Goal: Task Accomplishment & Management: Manage account settings

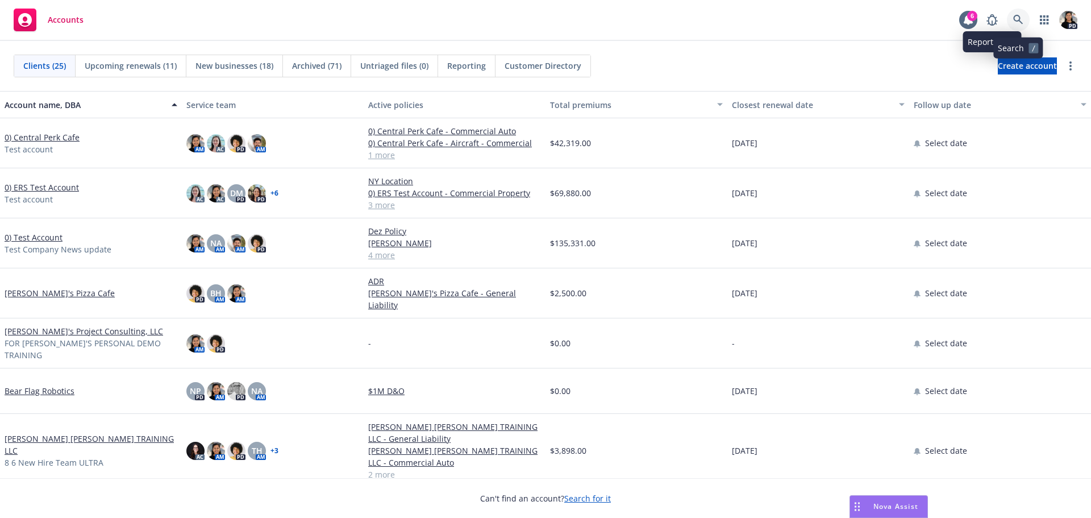
click at [1017, 21] on icon at bounding box center [1018, 20] width 10 height 10
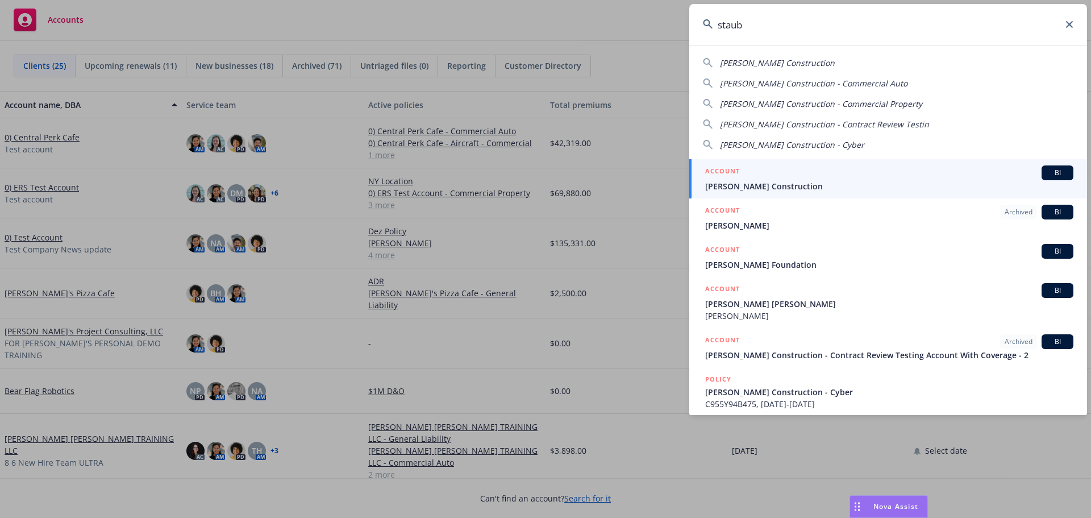
type input "staub"
click at [975, 171] on div "ACCOUNT BI" at bounding box center [889, 172] width 368 height 15
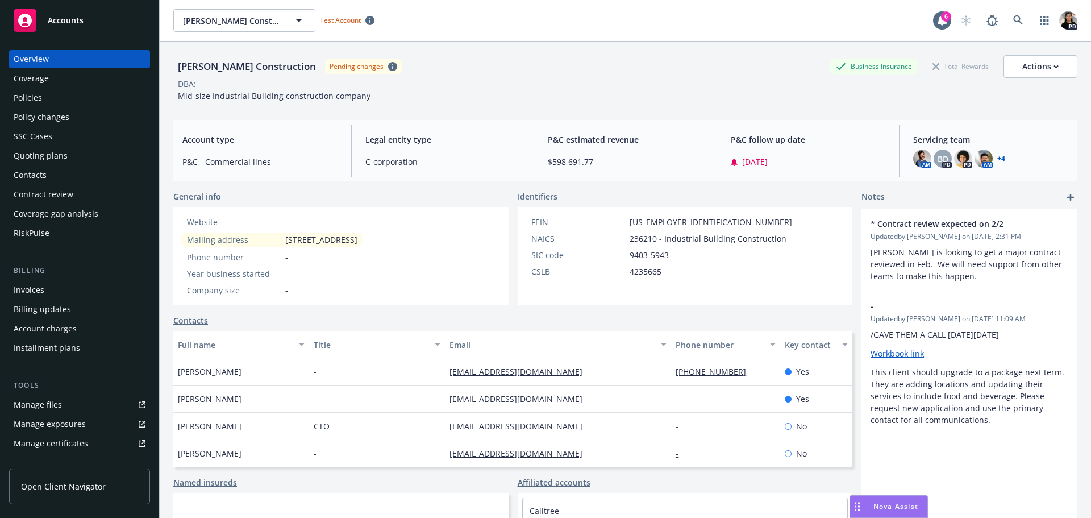
click at [56, 488] on span "Open Client Navigator" at bounding box center [63, 486] width 85 height 12
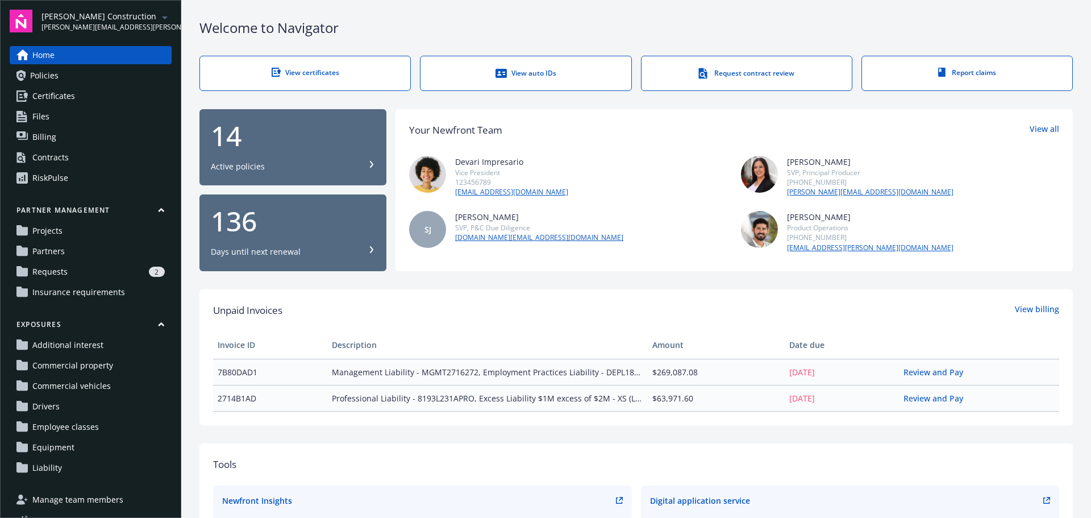
click at [680, 34] on div "Welcome to Navigator" at bounding box center [636, 27] width 874 height 19
click at [75, 288] on span "Insurance requirements" at bounding box center [78, 292] width 93 height 18
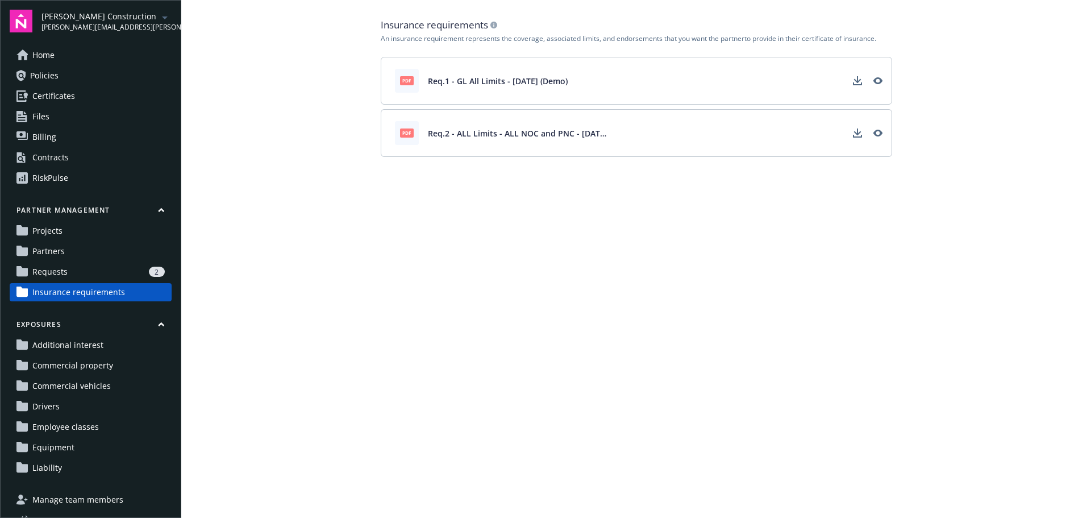
click at [69, 269] on link "Requests 2" at bounding box center [91, 272] width 162 height 18
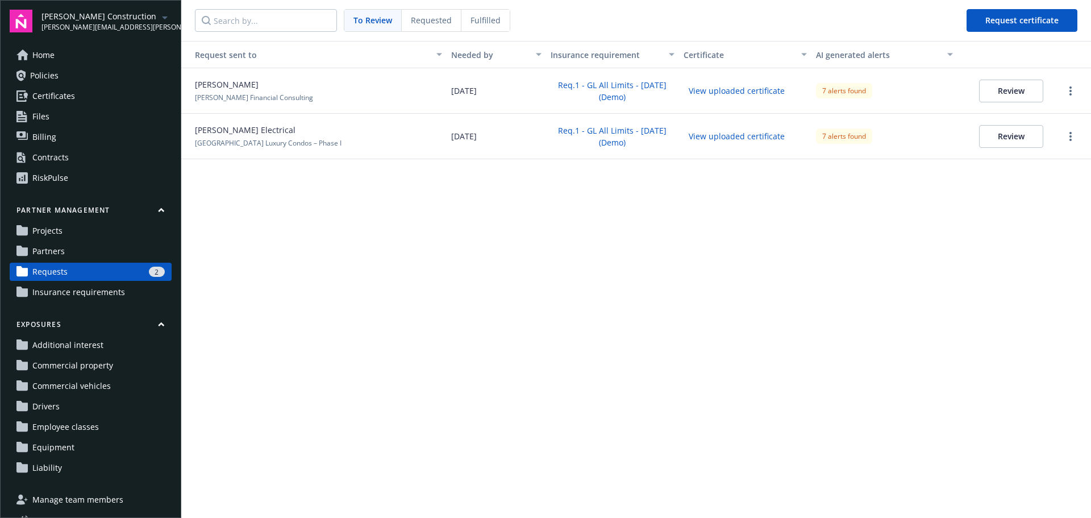
click at [72, 247] on link "Partners" at bounding box center [91, 251] width 162 height 18
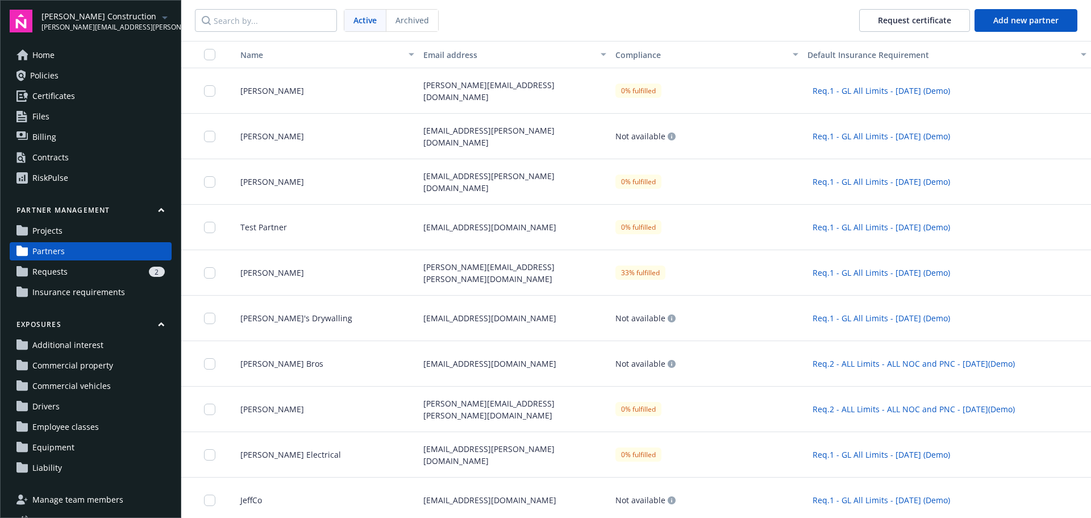
click at [73, 228] on link "Projects" at bounding box center [91, 231] width 162 height 18
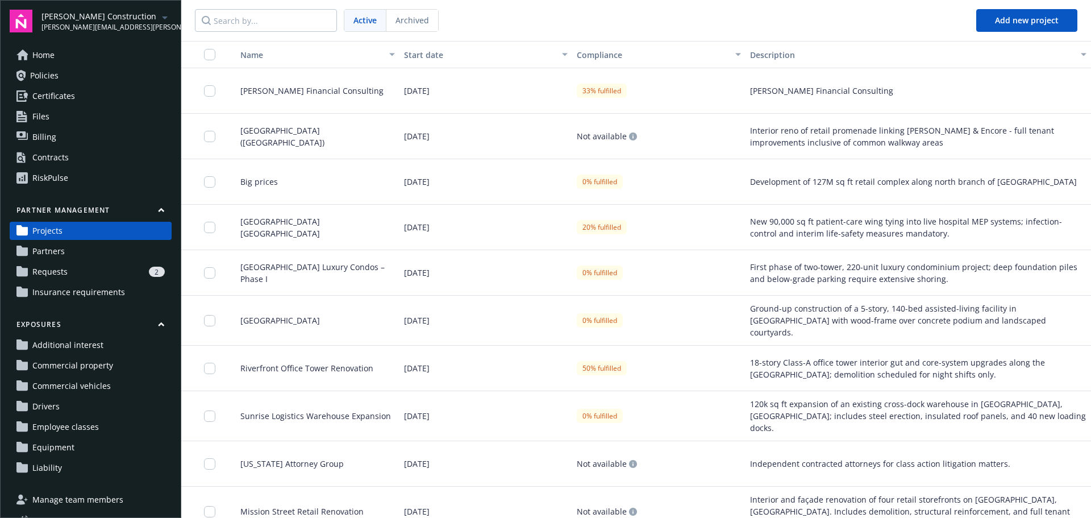
click at [67, 290] on span "Insurance requirements" at bounding box center [78, 292] width 93 height 18
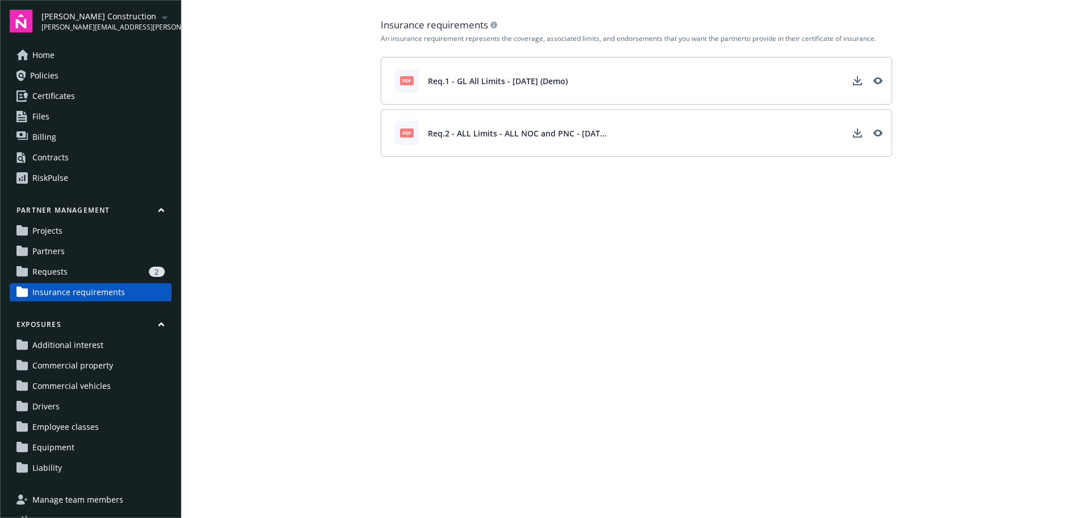
click at [87, 273] on div "2" at bounding box center [118, 272] width 93 height 10
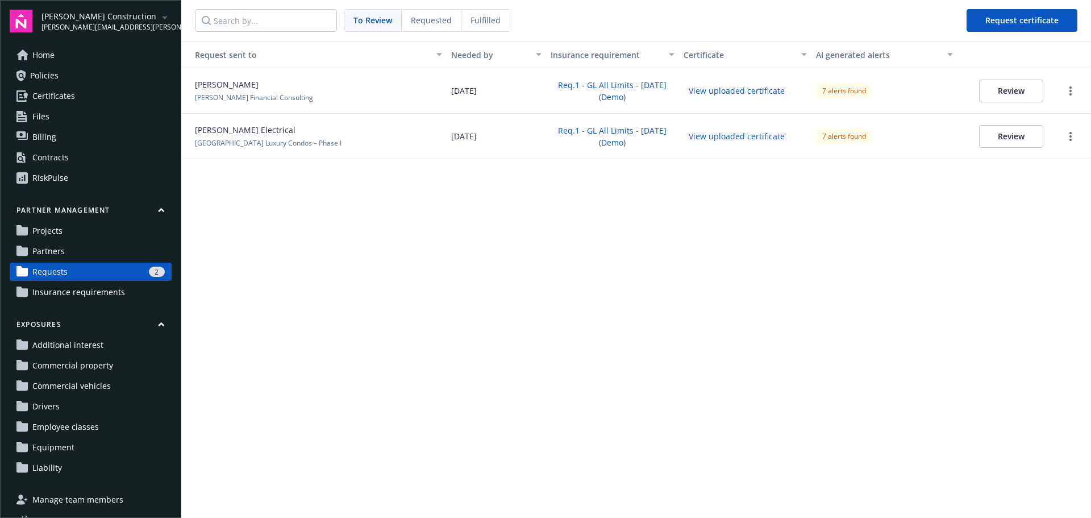
click at [100, 287] on span "Insurance requirements" at bounding box center [78, 292] width 93 height 18
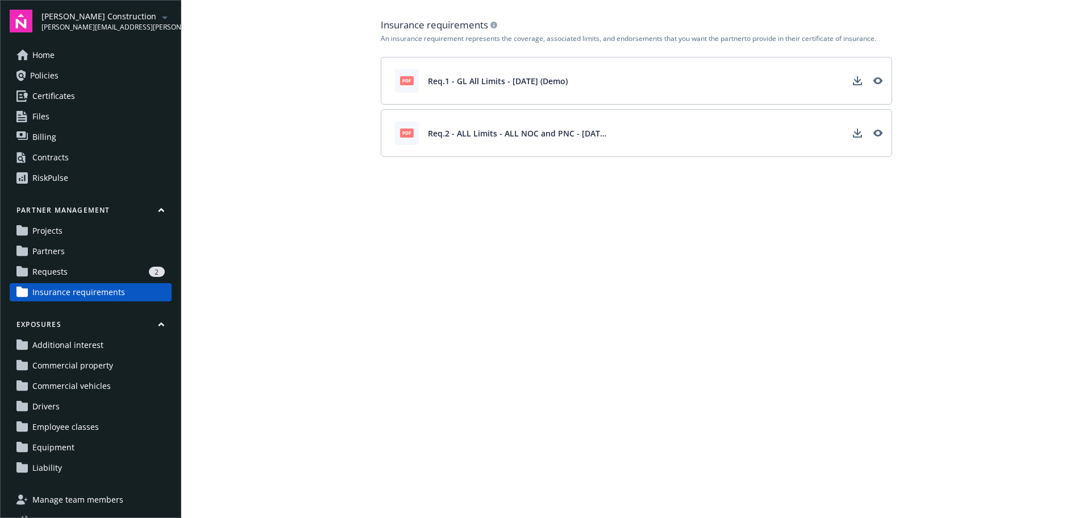
click at [121, 270] on div "2" at bounding box center [118, 272] width 93 height 10
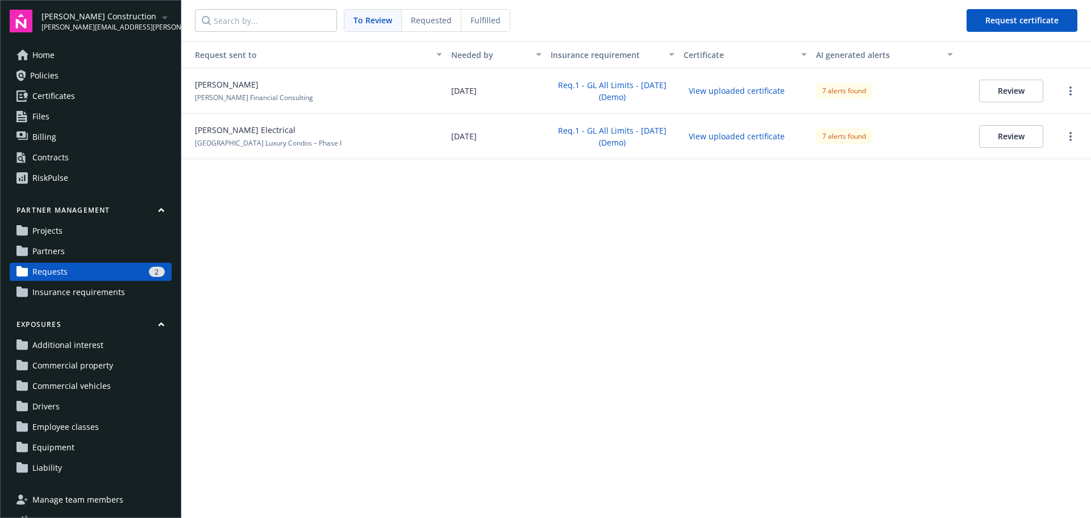
click at [120, 257] on link "Partners" at bounding box center [91, 251] width 162 height 18
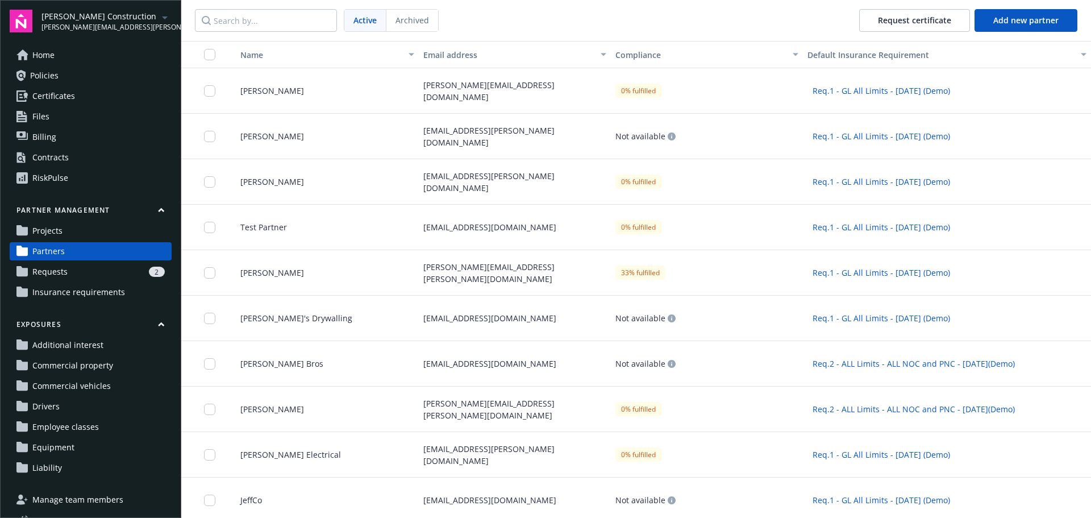
click at [126, 234] on link "Projects" at bounding box center [91, 231] width 162 height 18
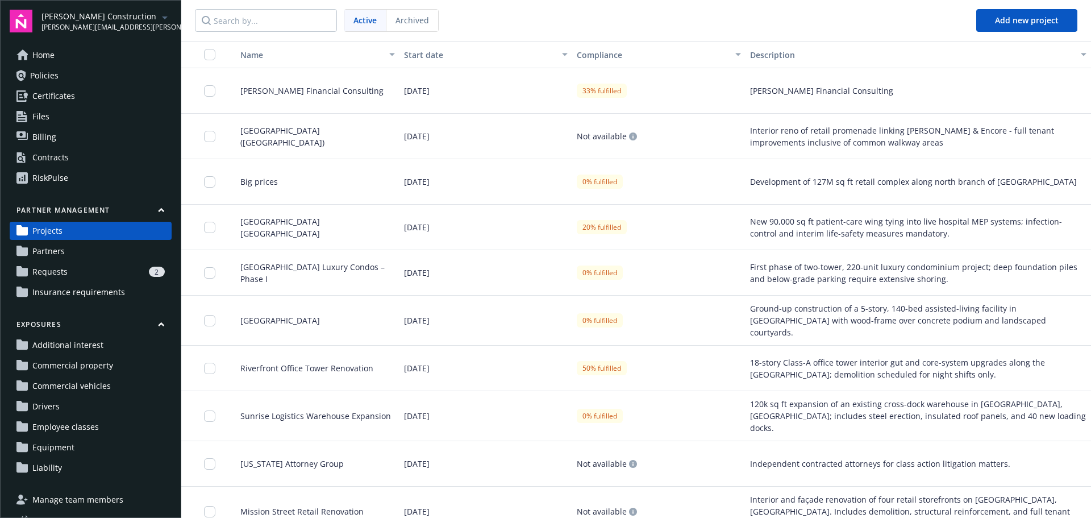
click at [113, 235] on link "Projects" at bounding box center [91, 231] width 162 height 18
click at [310, 94] on span "[PERSON_NAME] Financial Consulting" at bounding box center [307, 91] width 152 height 12
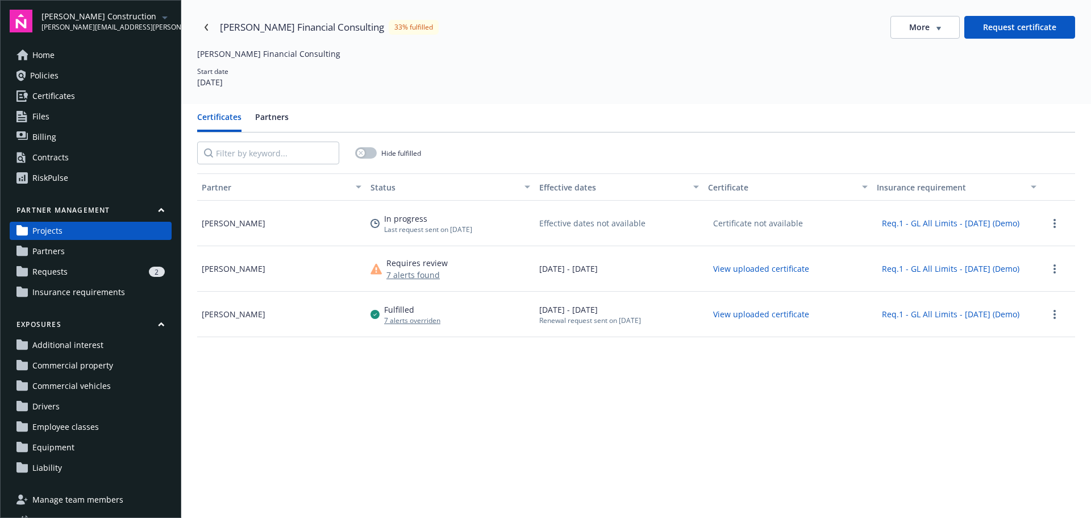
click at [401, 275] on button "7 alerts found" at bounding box center [416, 275] width 61 height 12
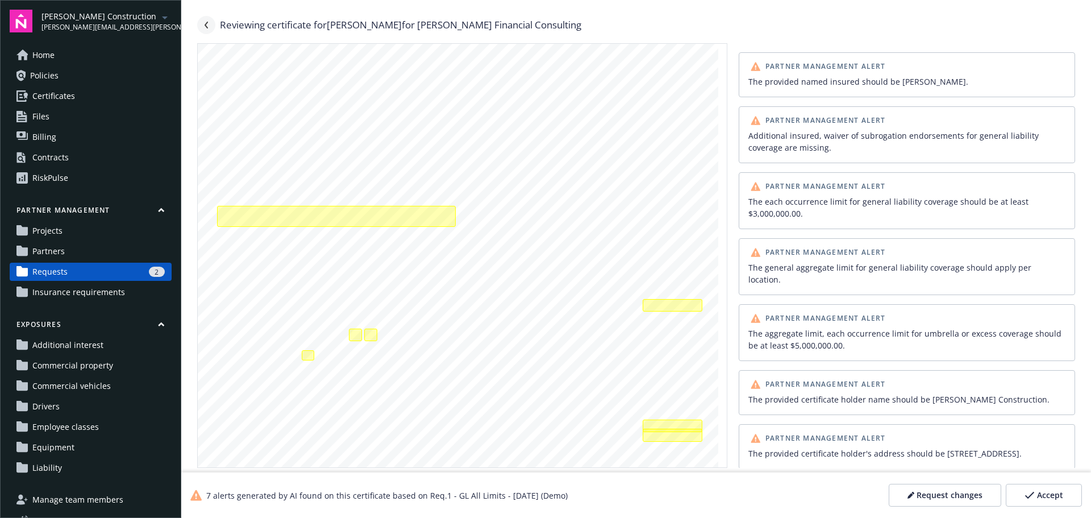
click at [202, 29] on link "Navigate back" at bounding box center [206, 25] width 18 height 18
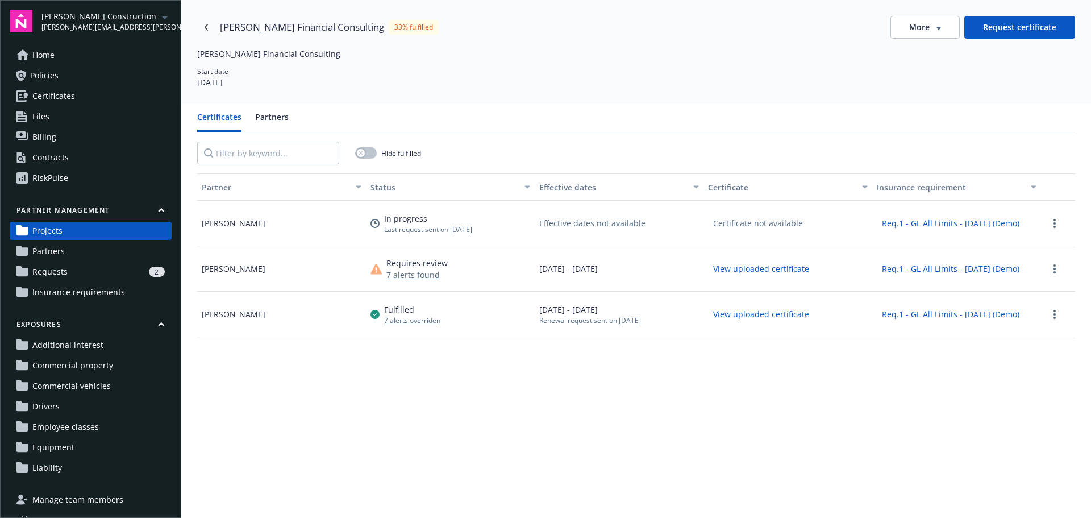
click at [757, 271] on button "View uploaded certificate" at bounding box center [761, 269] width 106 height 18
click at [913, 273] on button "Req.1 - GL All Limits - [DATE] (Demo)" at bounding box center [951, 269] width 148 height 18
click at [1048, 269] on link "more" at bounding box center [1055, 269] width 14 height 14
click at [275, 114] on button "Partners" at bounding box center [272, 121] width 34 height 21
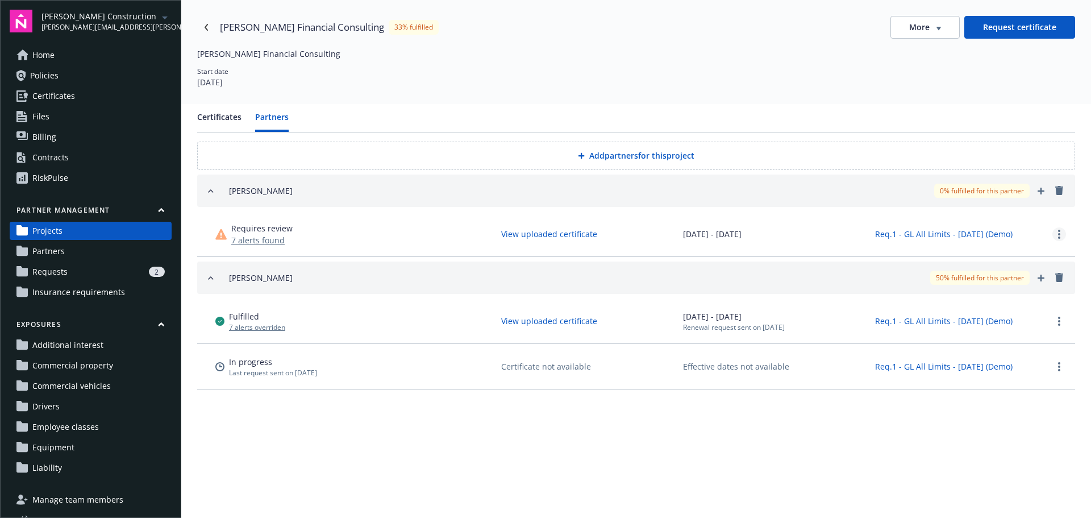
click at [1059, 230] on icon "more" at bounding box center [1059, 234] width 2 height 9
click at [1043, 193] on icon "add" at bounding box center [1041, 191] width 7 height 7
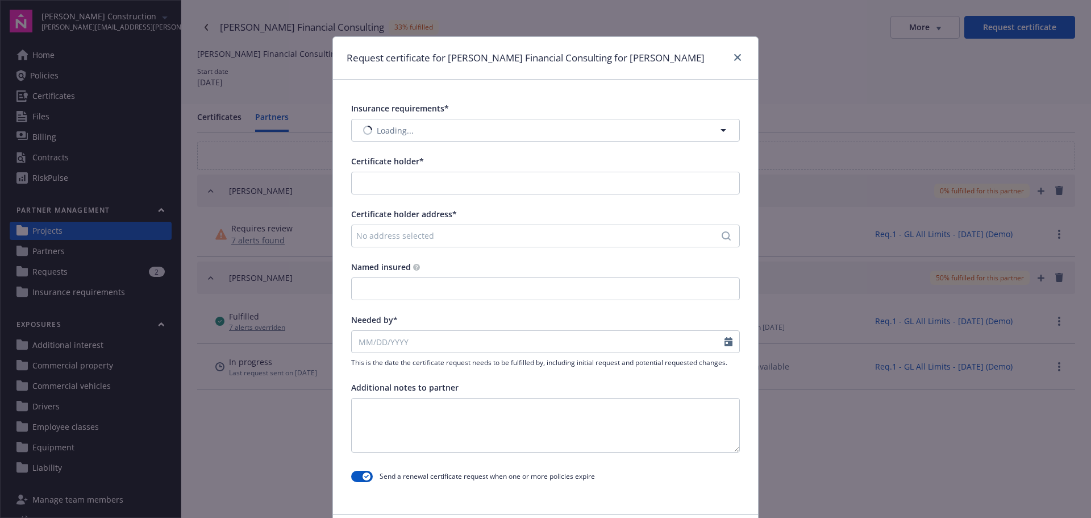
type input "Nacho"
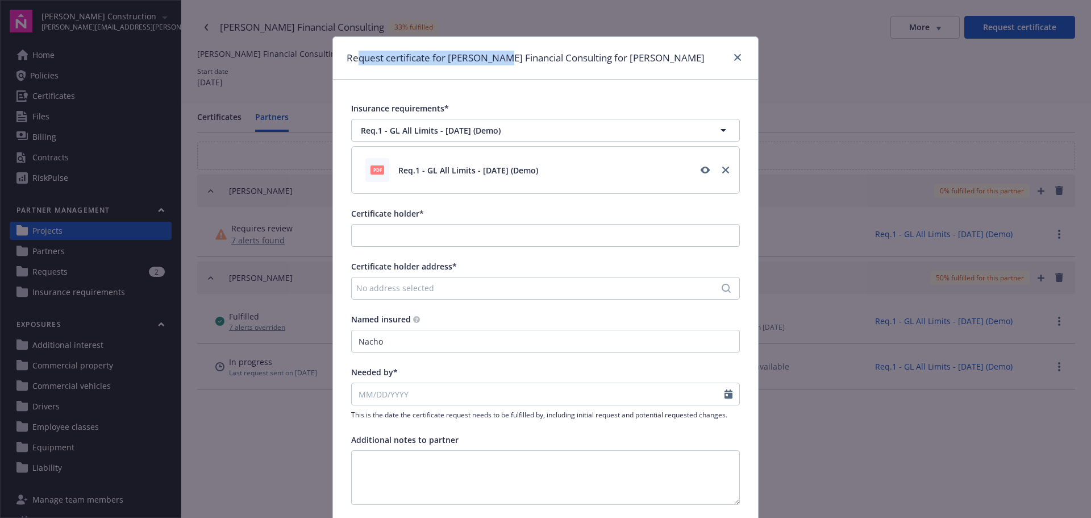
drag, startPoint x: 355, startPoint y: 57, endPoint x: 497, endPoint y: 59, distance: 142.7
click at [497, 59] on h1 "Request certificate for [PERSON_NAME] Financial Consulting for [PERSON_NAME]" at bounding box center [526, 58] width 358 height 15
click at [734, 59] on icon "close" at bounding box center [737, 57] width 7 height 7
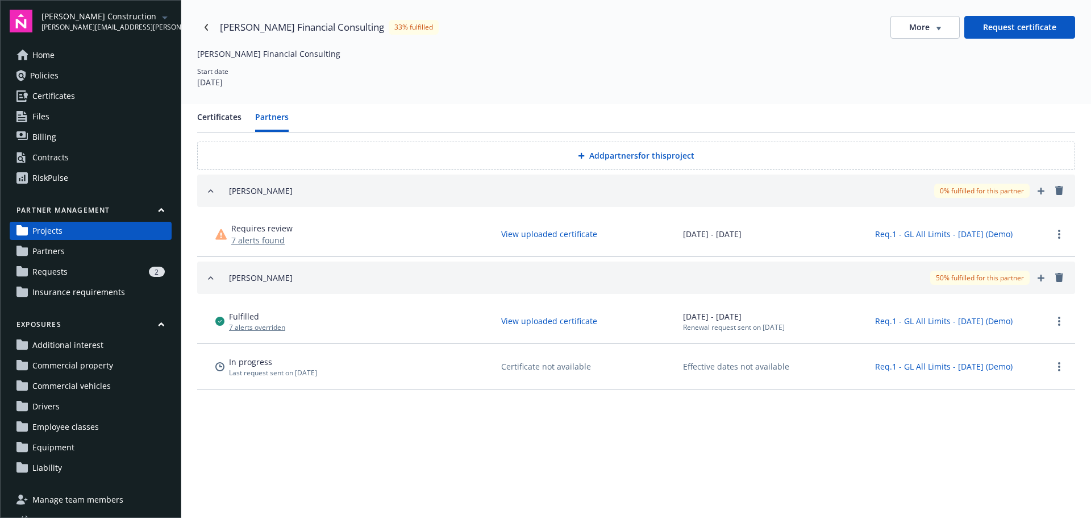
click at [211, 192] on icon "button" at bounding box center [210, 190] width 9 height 9
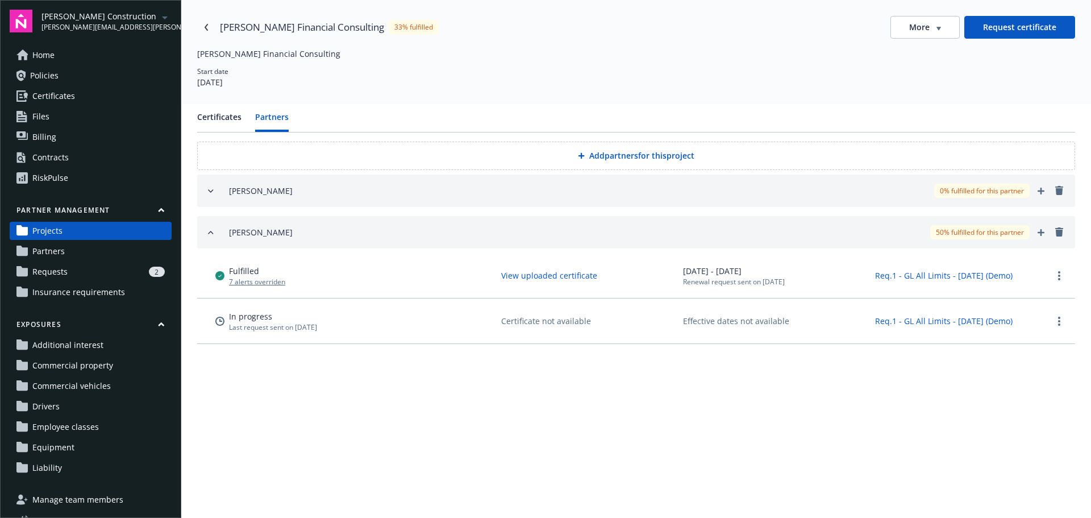
click at [631, 157] on button "Add partners for this project" at bounding box center [636, 156] width 878 height 28
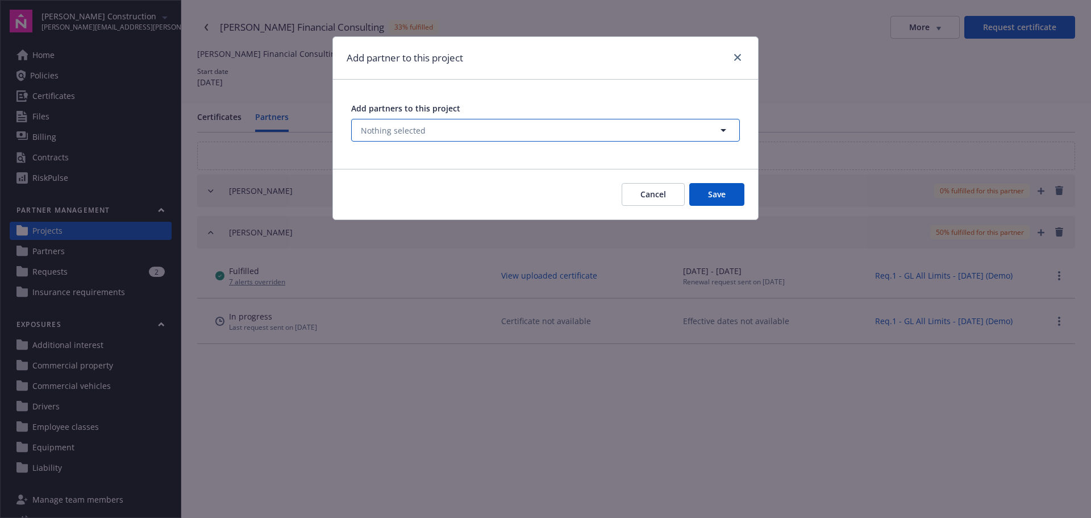
click at [592, 134] on button "Nothing selected" at bounding box center [545, 130] width 389 height 23
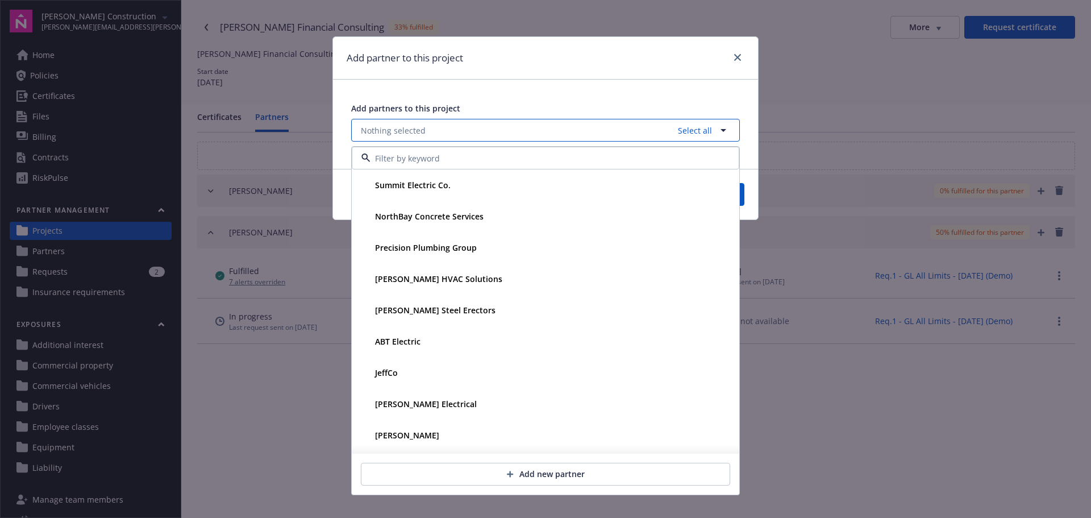
click at [729, 131] on icon "button" at bounding box center [724, 130] width 14 height 14
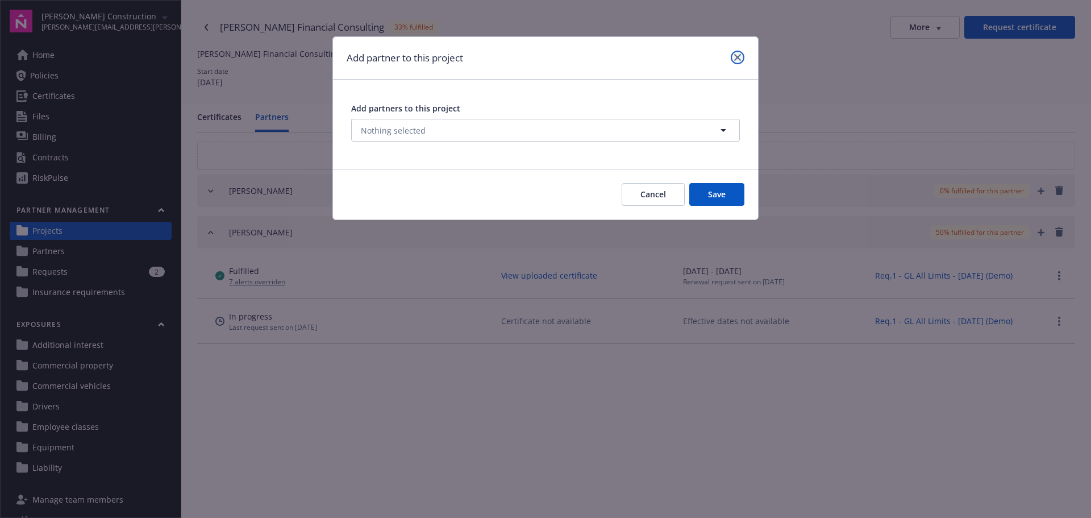
click at [740, 56] on icon "close" at bounding box center [737, 57] width 7 height 7
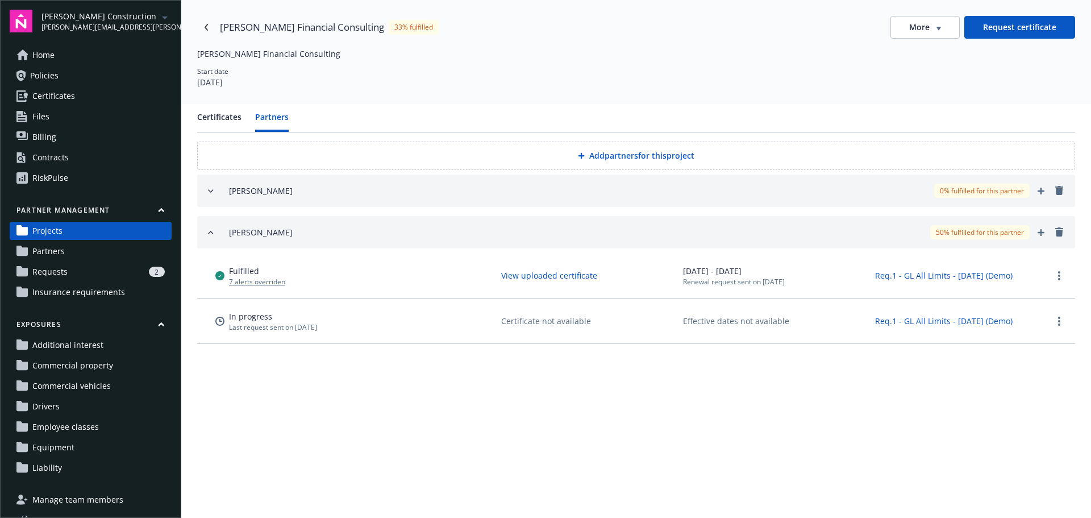
click at [928, 31] on span "More" at bounding box center [919, 27] width 20 height 11
click at [1026, 28] on button "Request certificate" at bounding box center [1019, 27] width 111 height 23
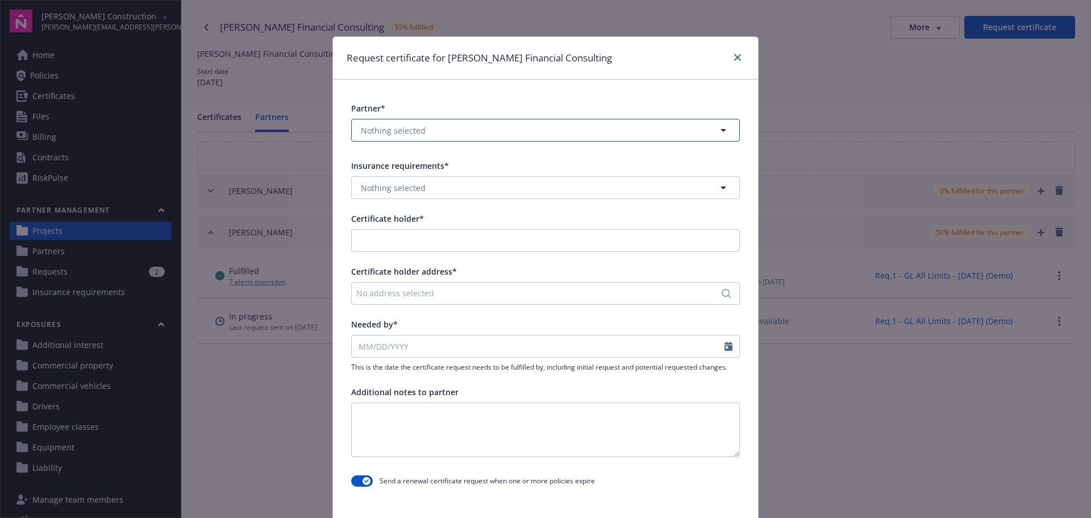
click at [639, 133] on button "Nothing selected" at bounding box center [545, 130] width 389 height 23
click at [515, 215] on div "[PERSON_NAME]" at bounding box center [546, 214] width 374 height 16
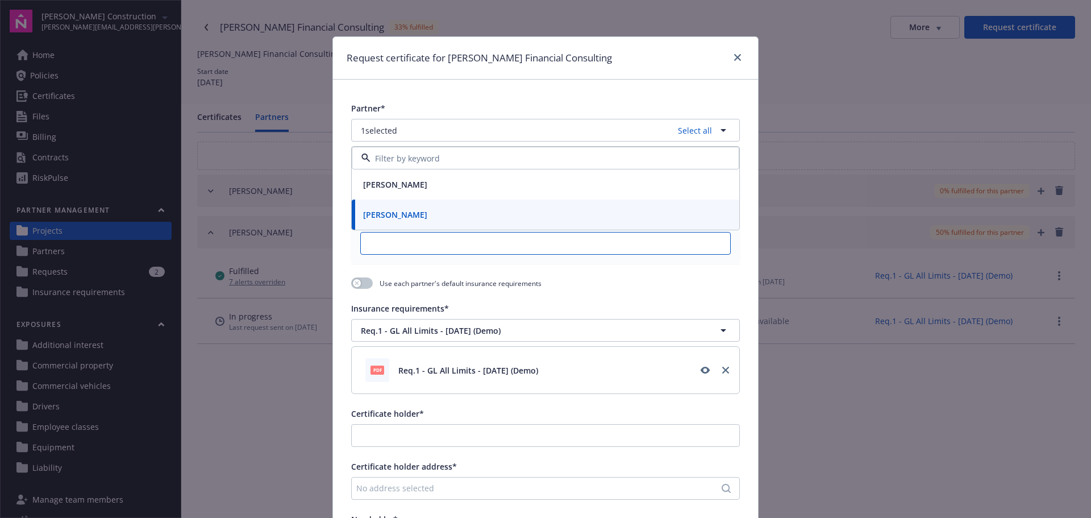
click at [492, 252] on input "Named insured" at bounding box center [545, 243] width 369 height 22
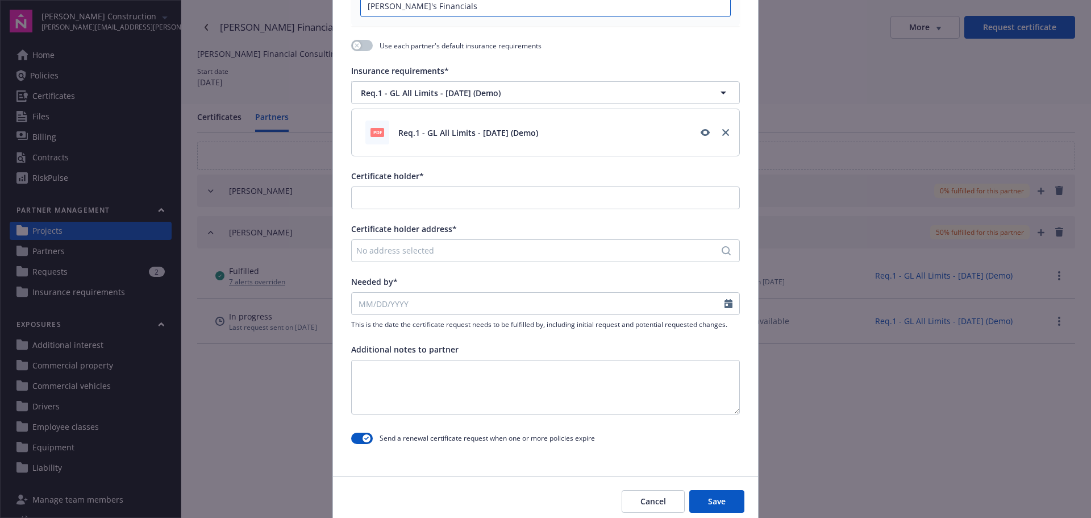
scroll to position [169, 0]
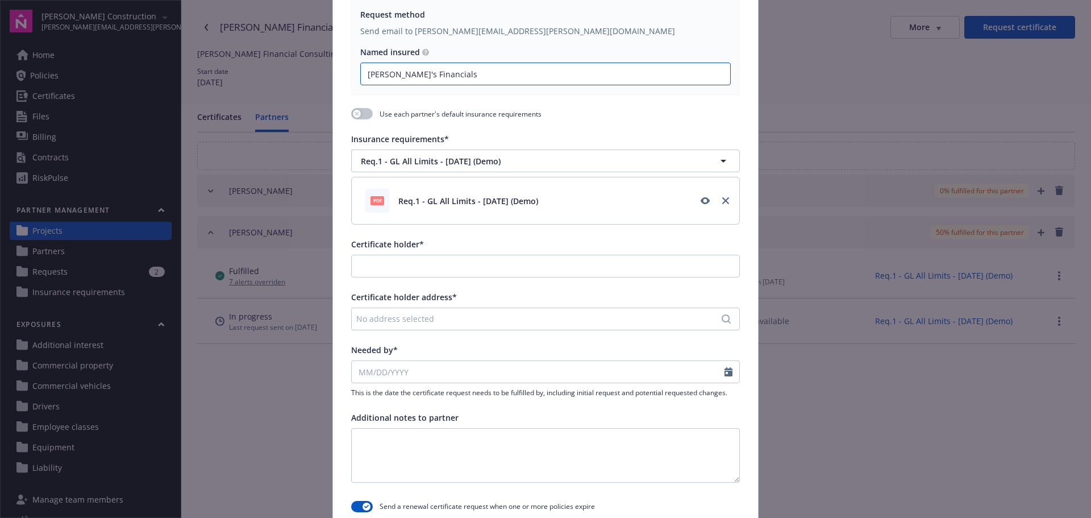
type input "[PERSON_NAME]'s Financials"
click at [517, 265] on input "Certificate holder*" at bounding box center [546, 266] width 388 height 22
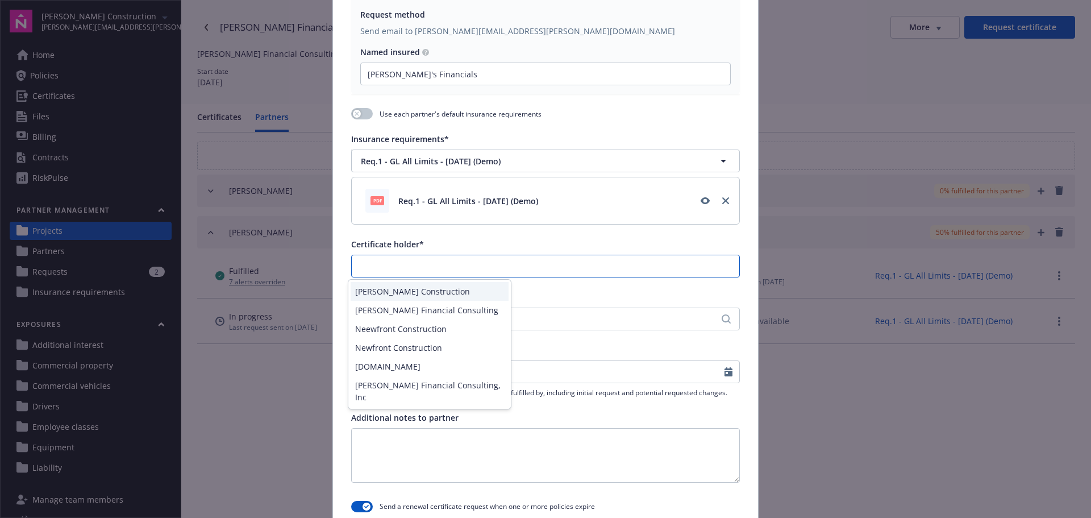
paste input "[PERSON_NAME]'s Financials"
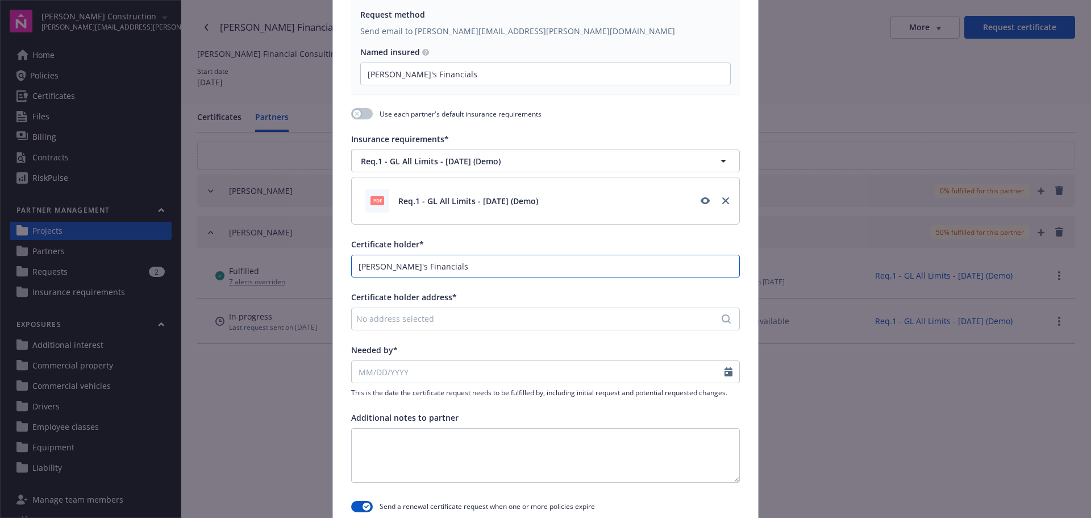
type input "[PERSON_NAME]'s Financials"
click at [486, 317] on div "No address selected" at bounding box center [539, 319] width 367 height 12
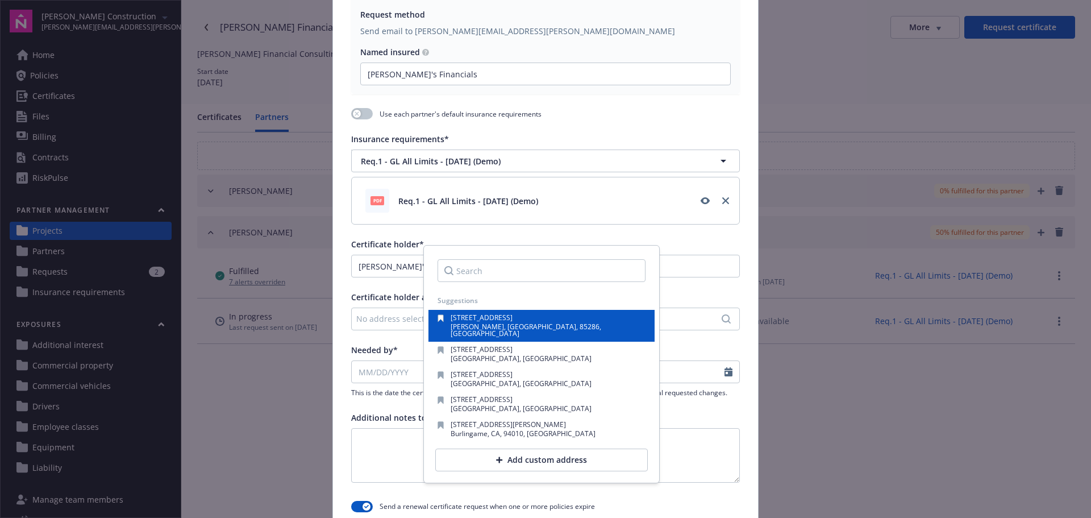
click at [487, 321] on span "[STREET_ADDRESS]" at bounding box center [482, 318] width 62 height 10
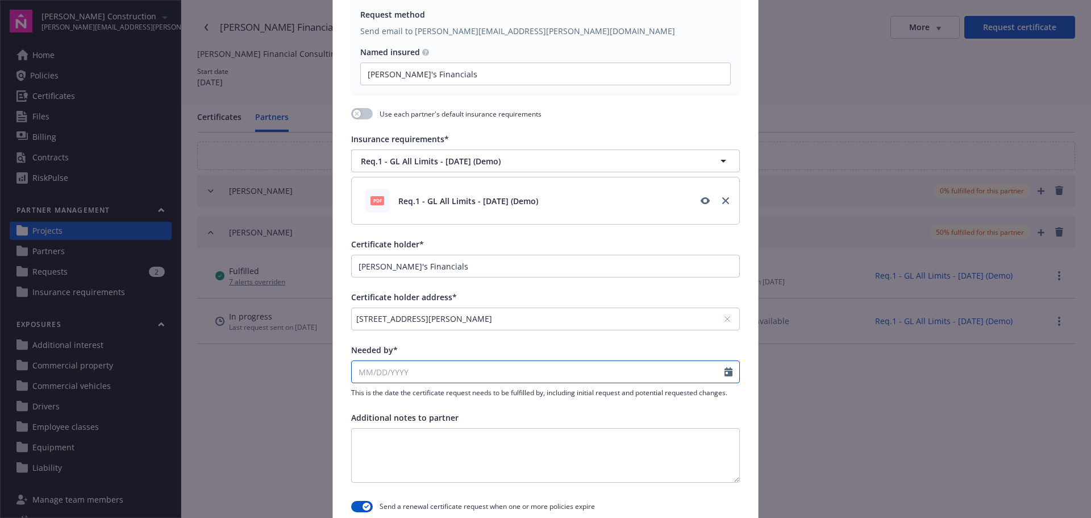
click at [471, 373] on input "Needed by*" at bounding box center [538, 372] width 373 height 22
select select "8"
click at [455, 328] on span "29" at bounding box center [457, 328] width 15 height 14
type input "[DATE]"
drag, startPoint x: 493, startPoint y: 348, endPoint x: 490, endPoint y: 358, distance: 10.5
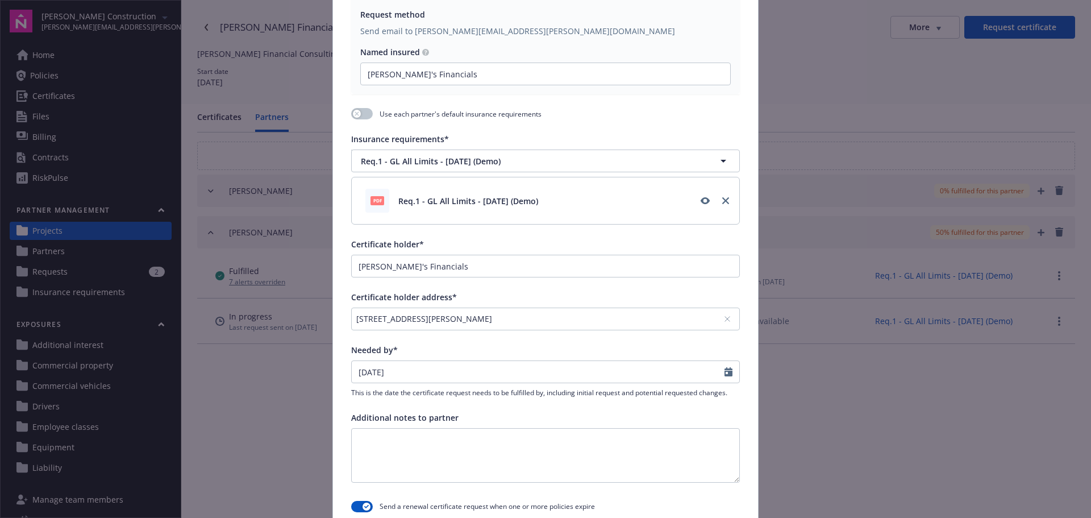
click at [493, 348] on div "Needed by*" at bounding box center [545, 350] width 389 height 12
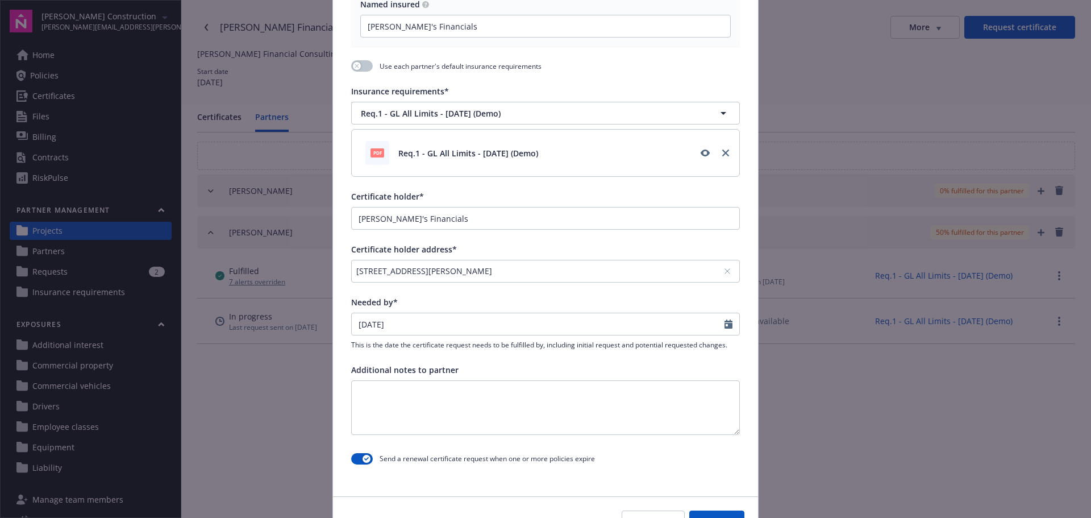
scroll to position [283, 0]
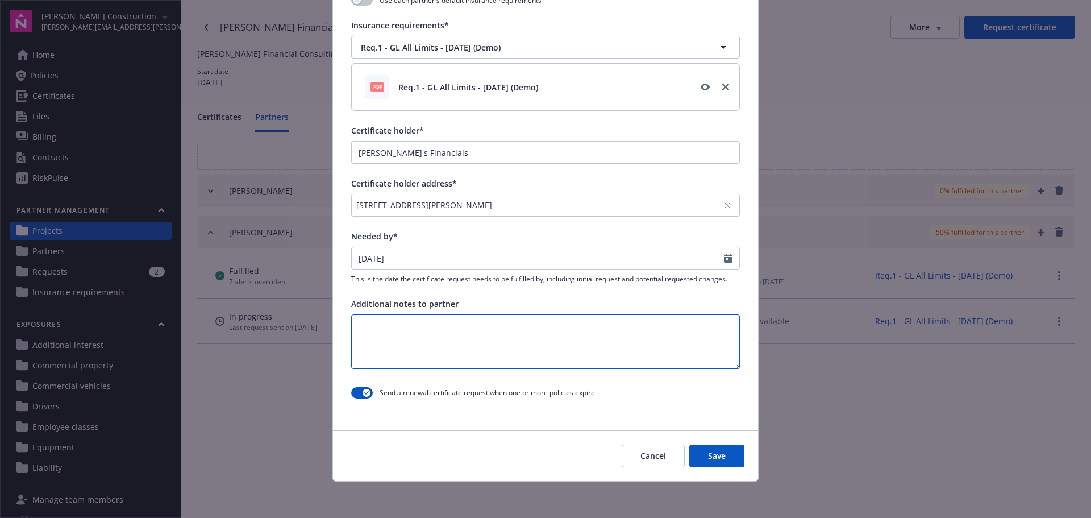
click at [480, 338] on textarea at bounding box center [545, 341] width 389 height 55
click at [352, 390] on button "button" at bounding box center [362, 392] width 22 height 11
click at [717, 461] on button "Save" at bounding box center [716, 455] width 55 height 23
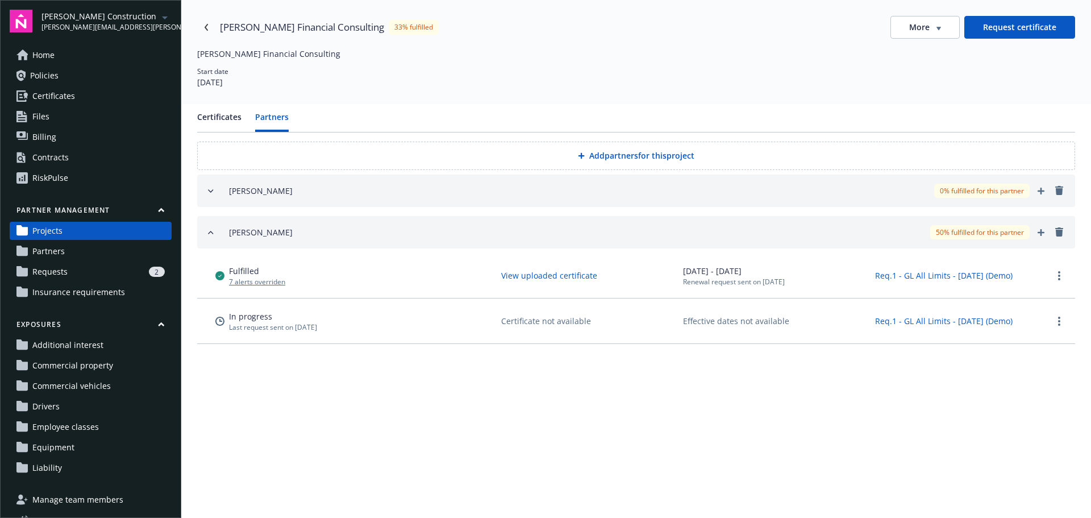
drag, startPoint x: 231, startPoint y: 326, endPoint x: 338, endPoint y: 328, distance: 106.3
click at [338, 328] on div "In progress Last request sent on [DATE]" at bounding box center [355, 321] width 281 height 22
drag, startPoint x: 508, startPoint y: 323, endPoint x: 626, endPoint y: 324, distance: 117.6
click at [626, 324] on div "Certificate not available" at bounding box center [589, 321] width 187 height 18
click at [795, 323] on div "Effective dates not available" at bounding box center [776, 321] width 187 height 12
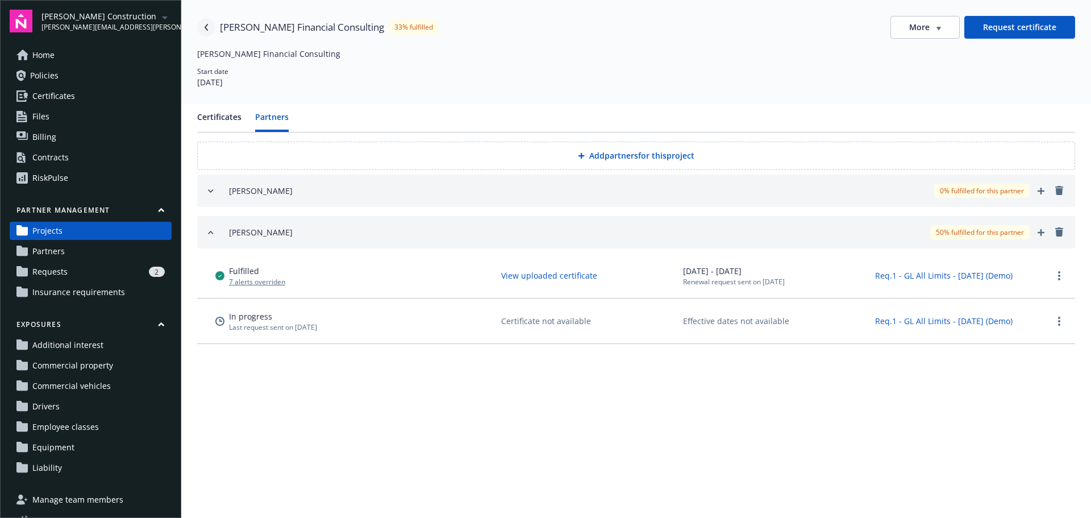
click at [206, 27] on icon "Navigate back" at bounding box center [206, 27] width 3 height 7
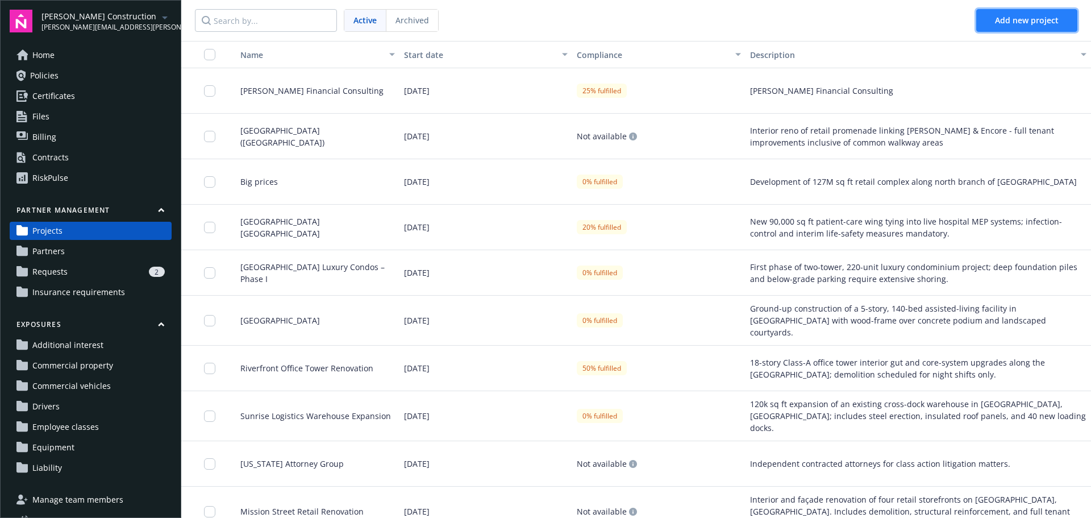
click at [1024, 23] on span "Add new project" at bounding box center [1027, 20] width 64 height 11
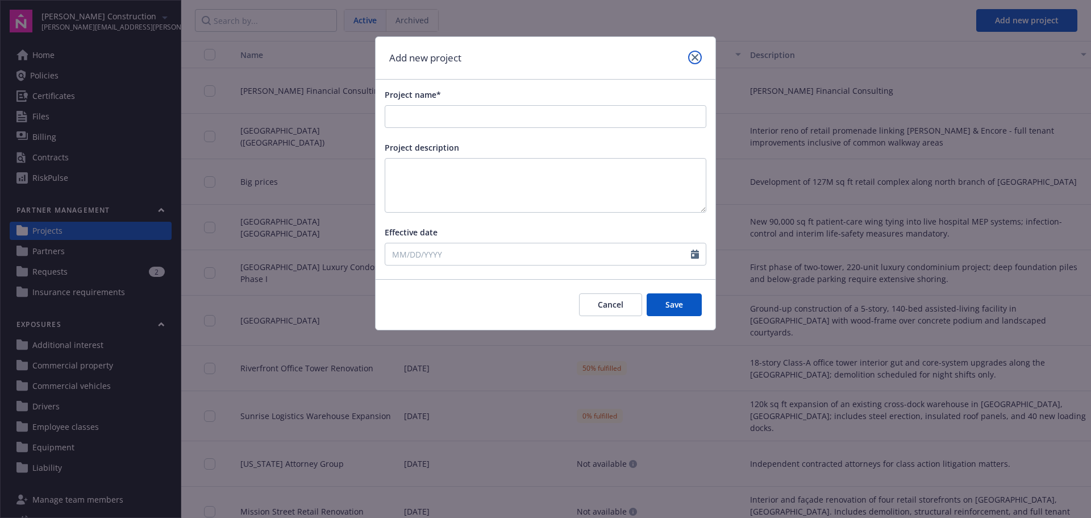
click at [691, 57] on link "close" at bounding box center [695, 58] width 14 height 14
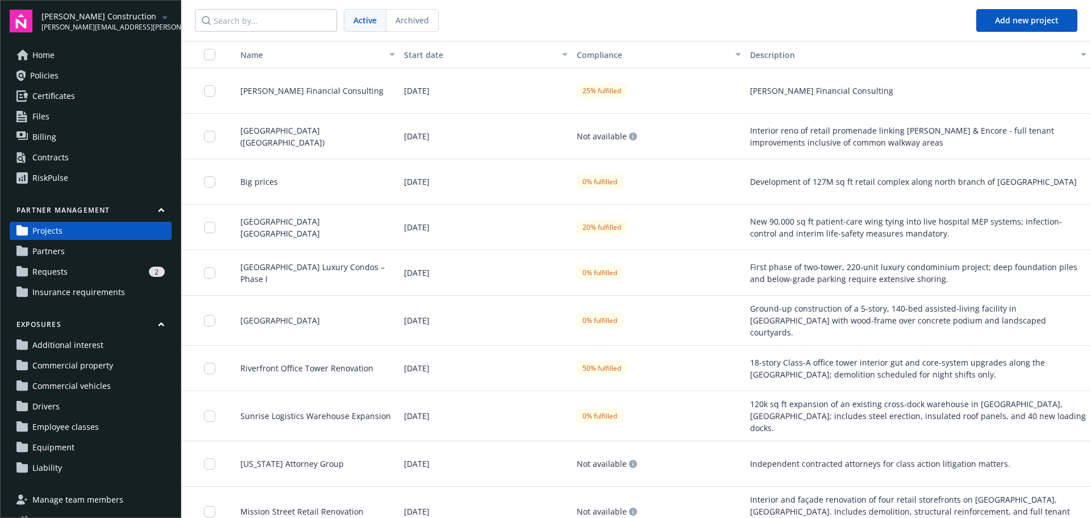
click at [149, 210] on button "Partner management" at bounding box center [91, 212] width 162 height 14
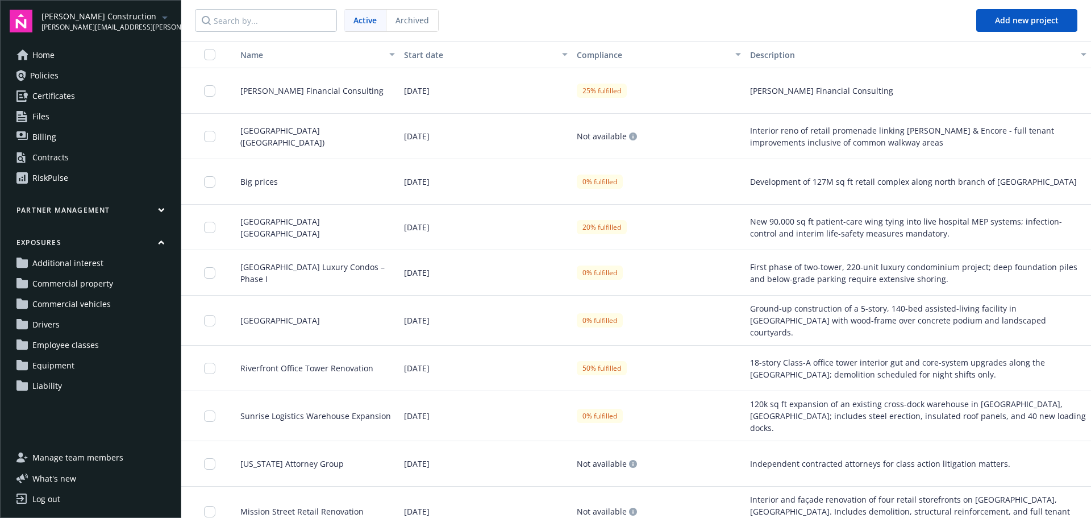
click at [161, 210] on icon "button" at bounding box center [161, 210] width 5 height 3
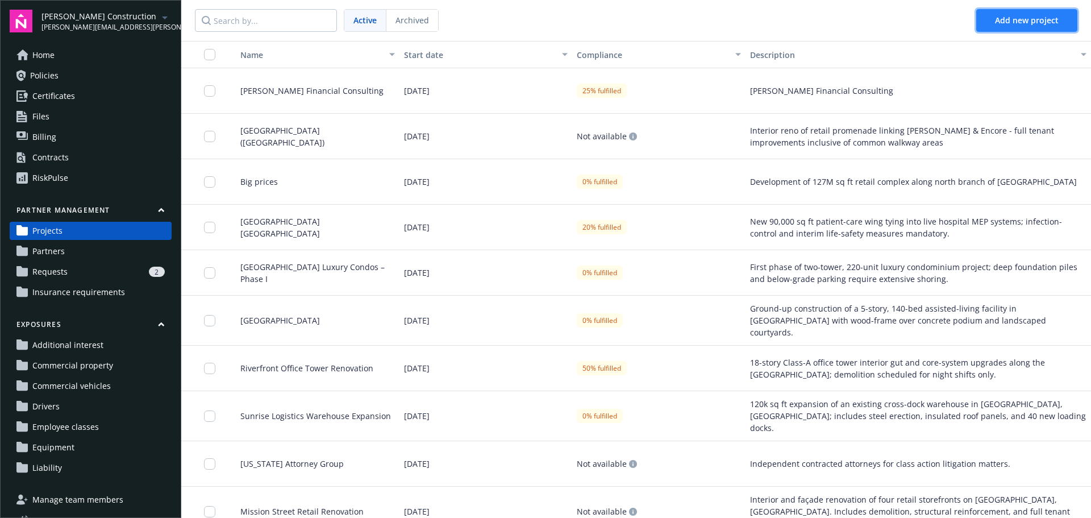
click at [1021, 24] on span "Add new project" at bounding box center [1027, 20] width 64 height 11
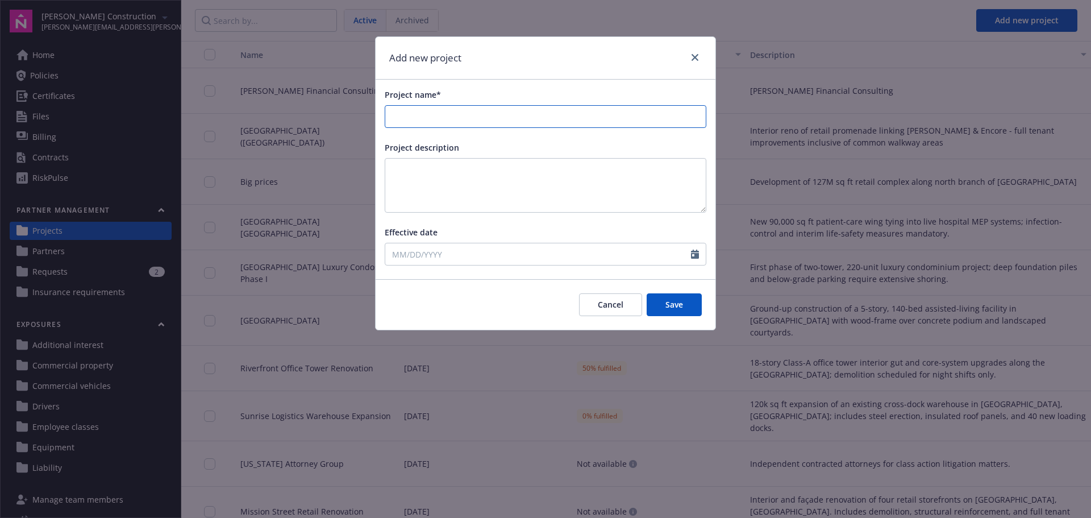
click at [569, 115] on input "Project name*" at bounding box center [545, 117] width 321 height 22
type input "Landscaping [DATE]"
click at [577, 175] on textarea at bounding box center [546, 185] width 322 height 55
type textarea "Exterior front and sides only"
click at [567, 253] on input "Effective date" at bounding box center [538, 254] width 306 height 22
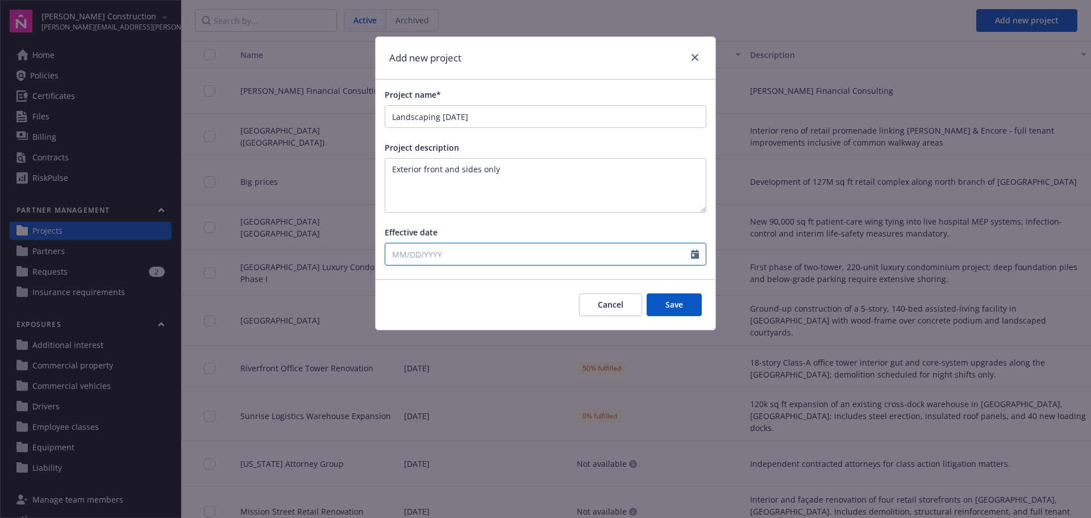
select select "8"
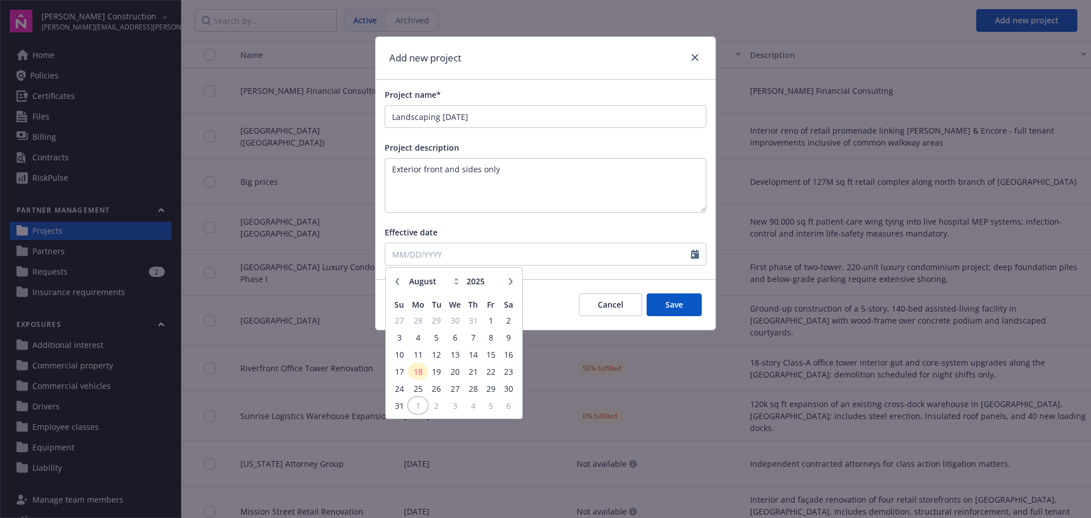
click at [422, 408] on span "1" at bounding box center [417, 405] width 17 height 14
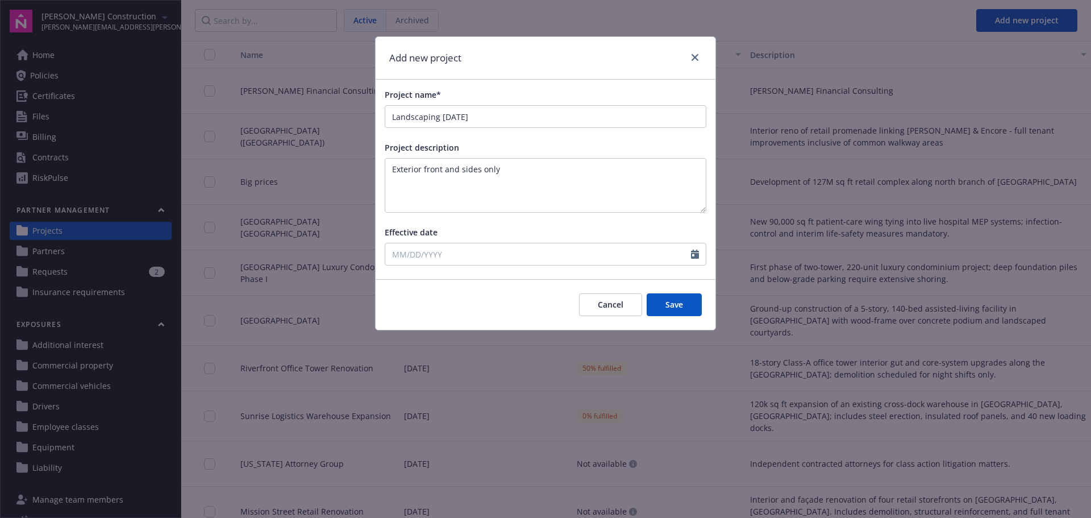
type input "[DATE]"
click at [684, 305] on button "Save" at bounding box center [674, 304] width 55 height 23
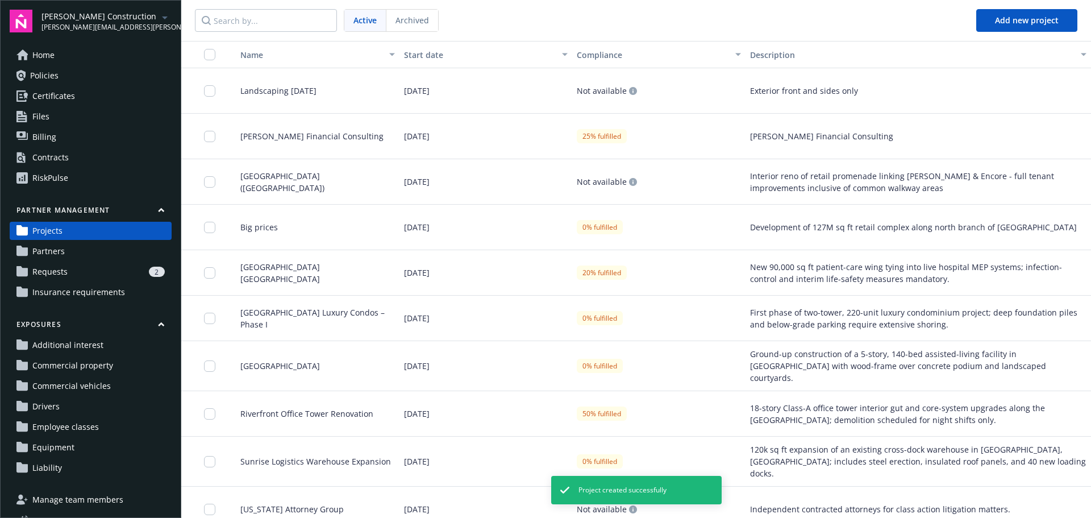
click at [317, 94] on span "Landscaping [DATE]" at bounding box center [273, 91] width 85 height 12
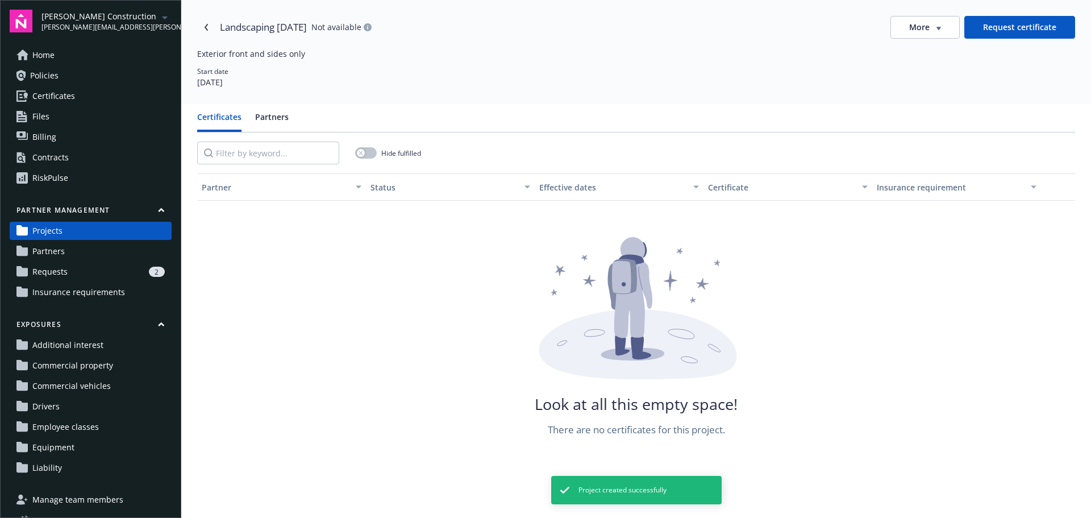
click at [277, 121] on button "Partners" at bounding box center [272, 121] width 34 height 21
click at [220, 121] on button "Certificates" at bounding box center [219, 121] width 44 height 21
click at [262, 121] on button "Partners" at bounding box center [272, 121] width 34 height 21
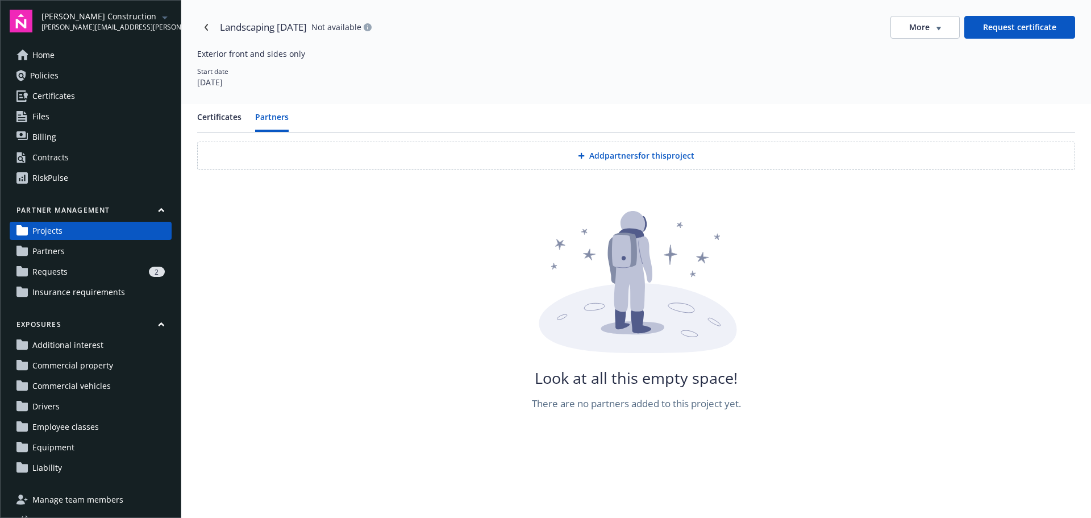
click at [591, 168] on button "Add partners for this project" at bounding box center [636, 156] width 878 height 28
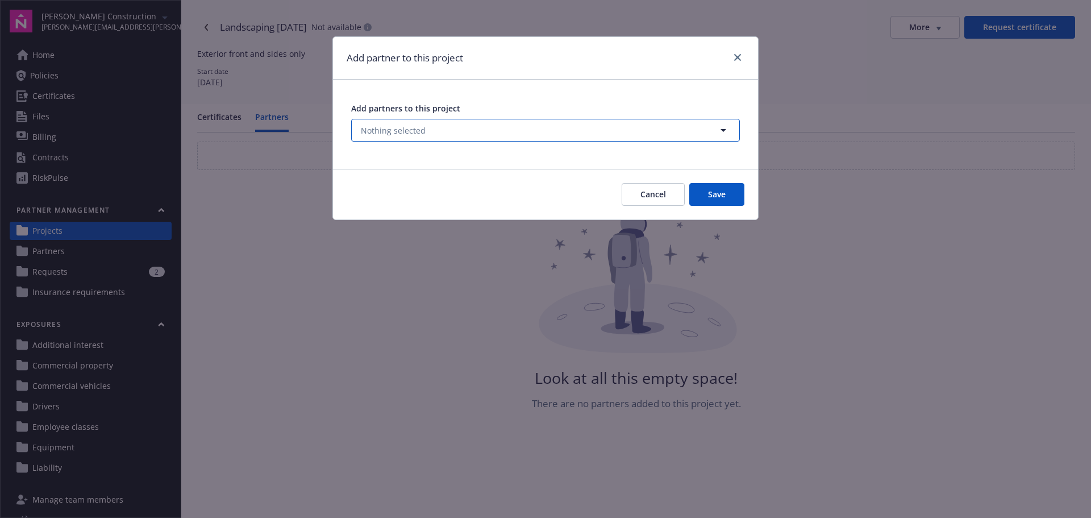
click at [592, 138] on button "Nothing selected" at bounding box center [545, 130] width 389 height 23
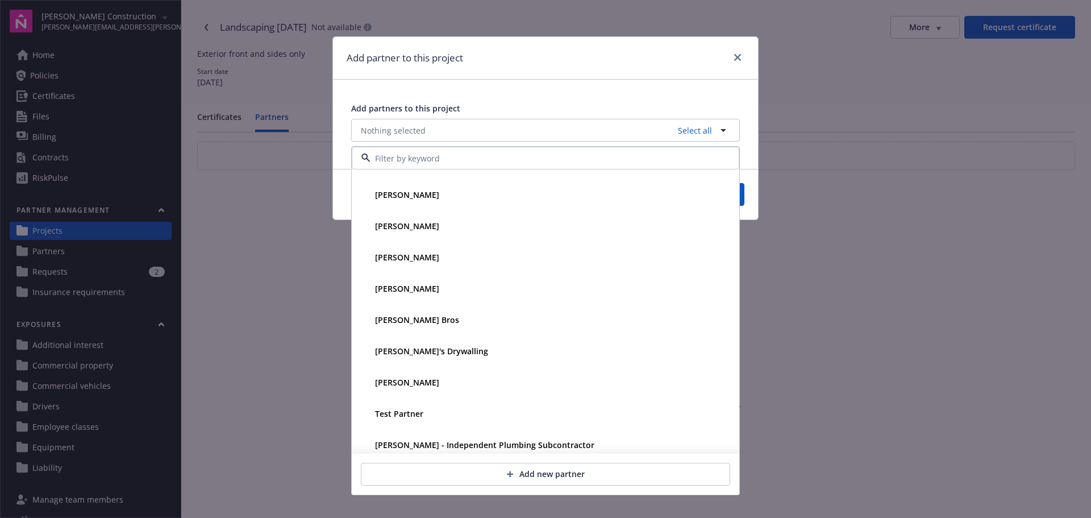
scroll to position [247, 0]
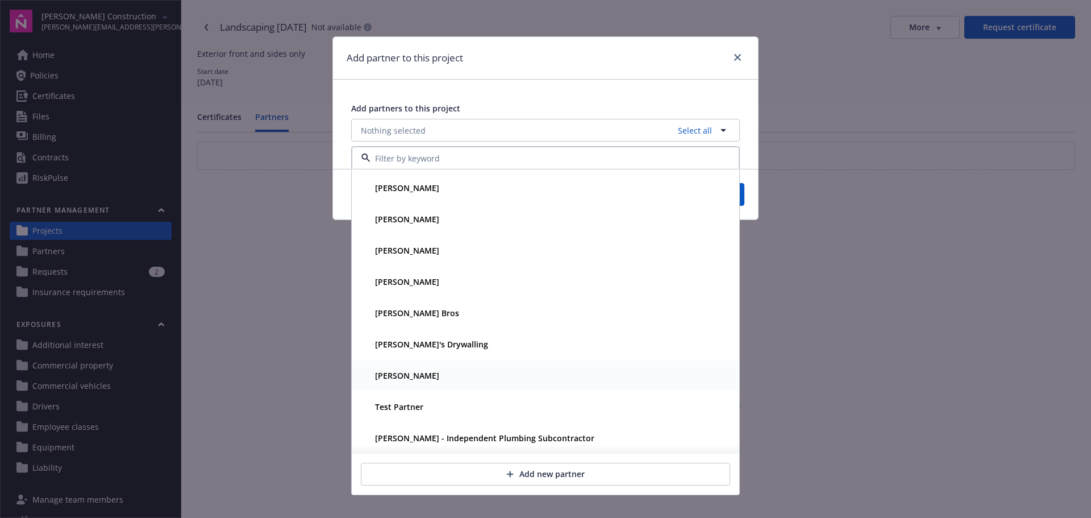
click at [492, 381] on div "[PERSON_NAME]" at bounding box center [545, 375] width 373 height 16
drag, startPoint x: 654, startPoint y: 106, endPoint x: 664, endPoint y: 167, distance: 61.6
click at [654, 107] on div "Add partners to this project" at bounding box center [545, 108] width 389 height 12
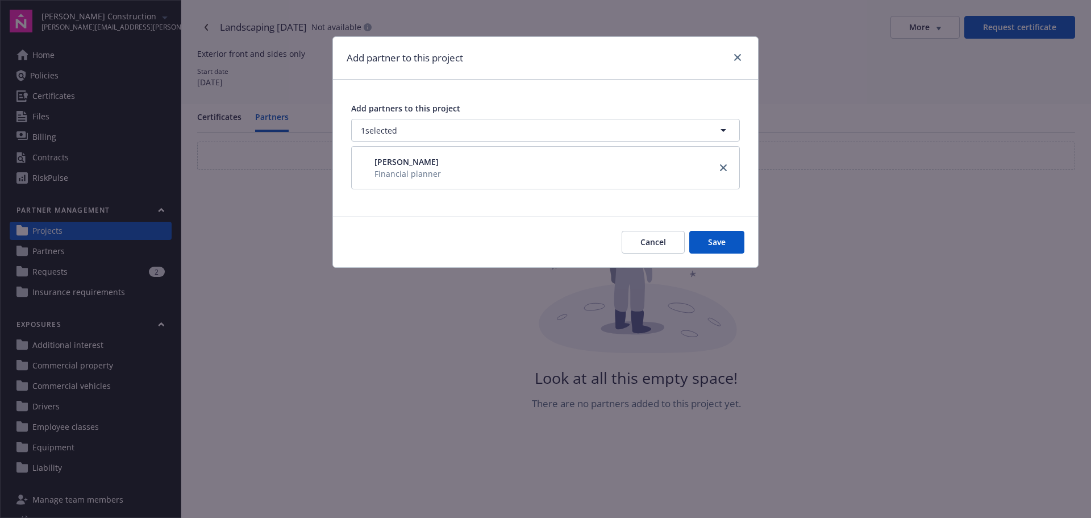
click at [721, 243] on button "Save" at bounding box center [716, 242] width 55 height 23
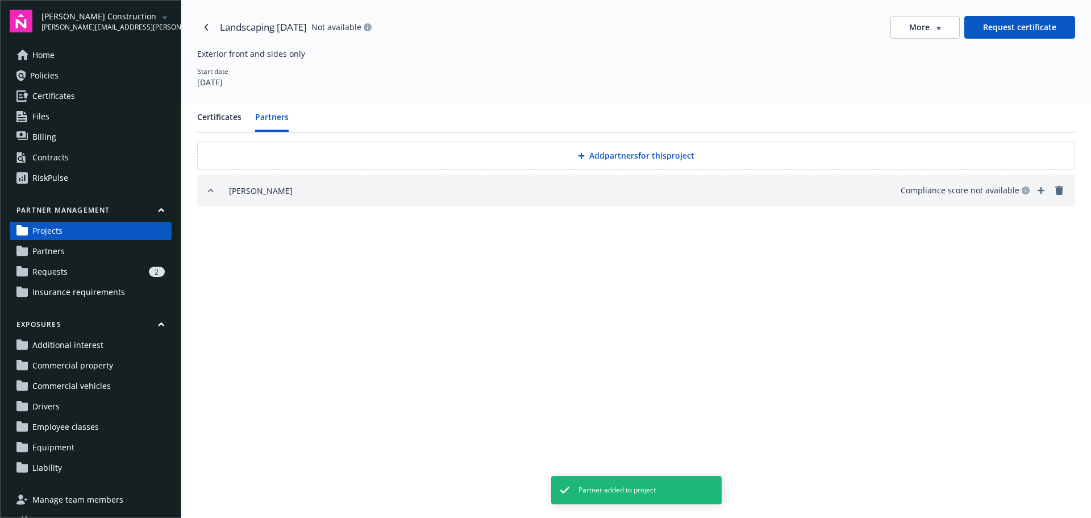
click at [1041, 193] on icon "add" at bounding box center [1041, 190] width 7 height 7
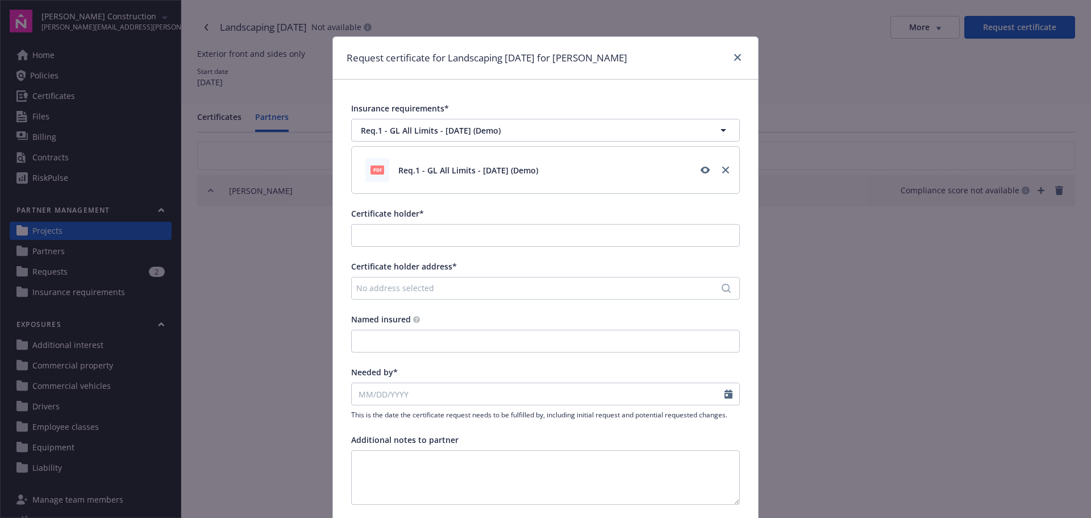
drag, startPoint x: 345, startPoint y: 56, endPoint x: 642, endPoint y: 67, distance: 297.4
click at [642, 67] on div "Request certificate for Landscaping [DATE] for [PERSON_NAME]" at bounding box center [545, 58] width 425 height 43
click at [637, 85] on div "Insurance requirements* Req.1 - GL All Limits - [DATE] (Demo) Req.1 - GL All Li…" at bounding box center [545, 341] width 425 height 523
click at [522, 236] on input "Certificate holder*" at bounding box center [546, 235] width 388 height 22
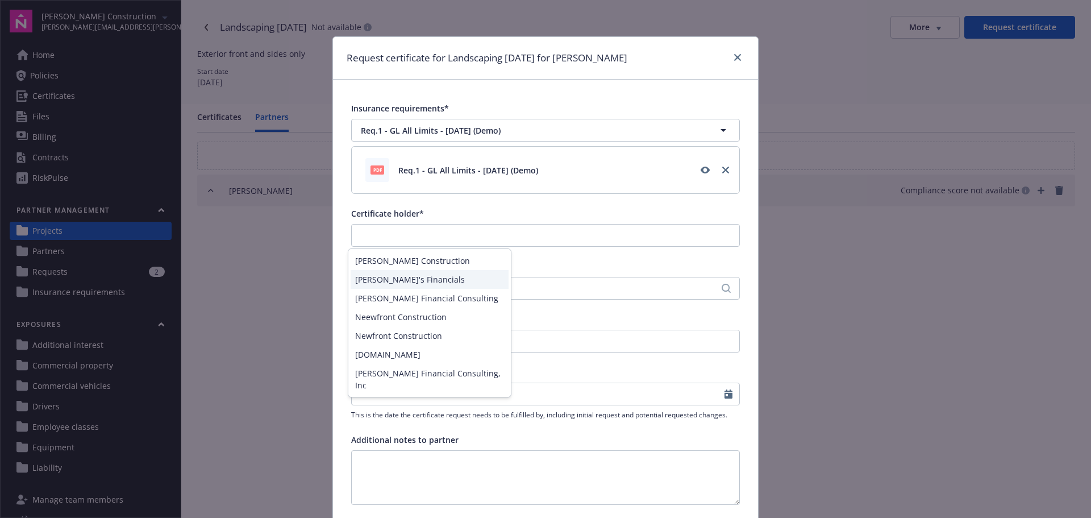
click at [468, 280] on div "[PERSON_NAME]'s Financials" at bounding box center [430, 279] width 158 height 19
type input "[PERSON_NAME]'s Financials"
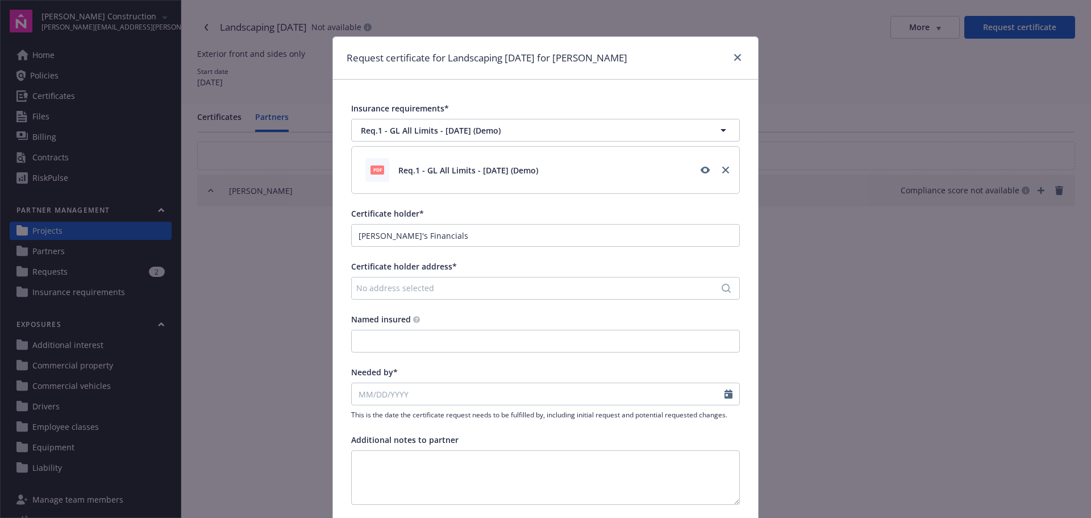
click at [469, 282] on div "No address selected" at bounding box center [539, 288] width 367 height 12
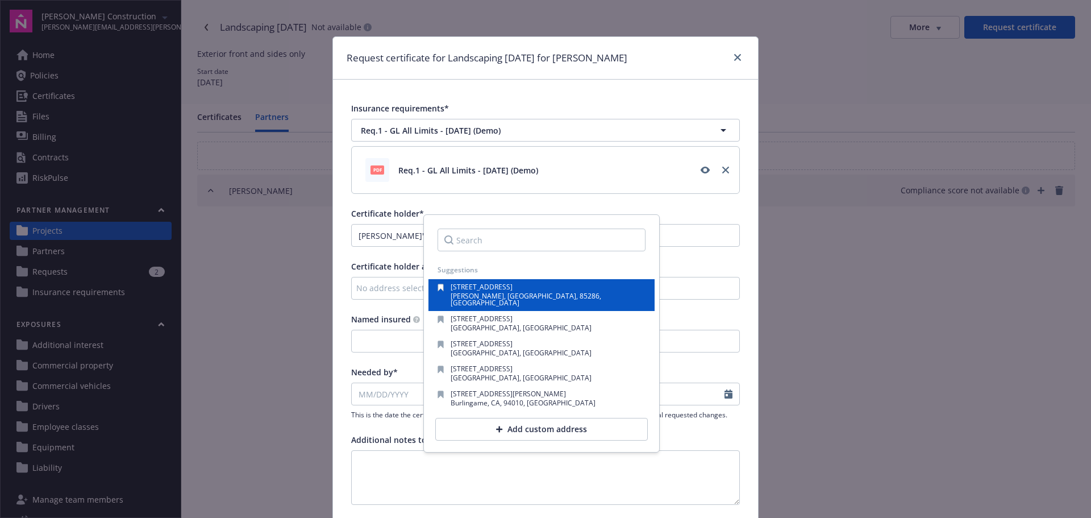
click at [469, 296] on span "[PERSON_NAME], [GEOGRAPHIC_DATA], 85286, [GEOGRAPHIC_DATA]" at bounding box center [526, 299] width 151 height 16
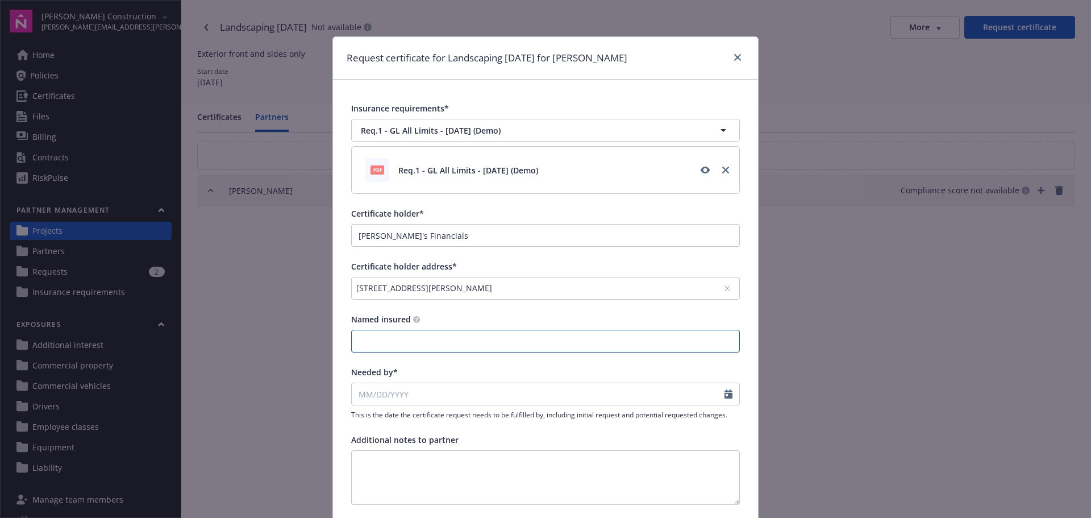
click at [435, 342] on input "Named insured" at bounding box center [546, 341] width 388 height 22
paste input "[PERSON_NAME]'s Financials"
type input "[PERSON_NAME]'s Financials"
select select "8"
click at [426, 398] on input "Needed by*" at bounding box center [538, 394] width 373 height 22
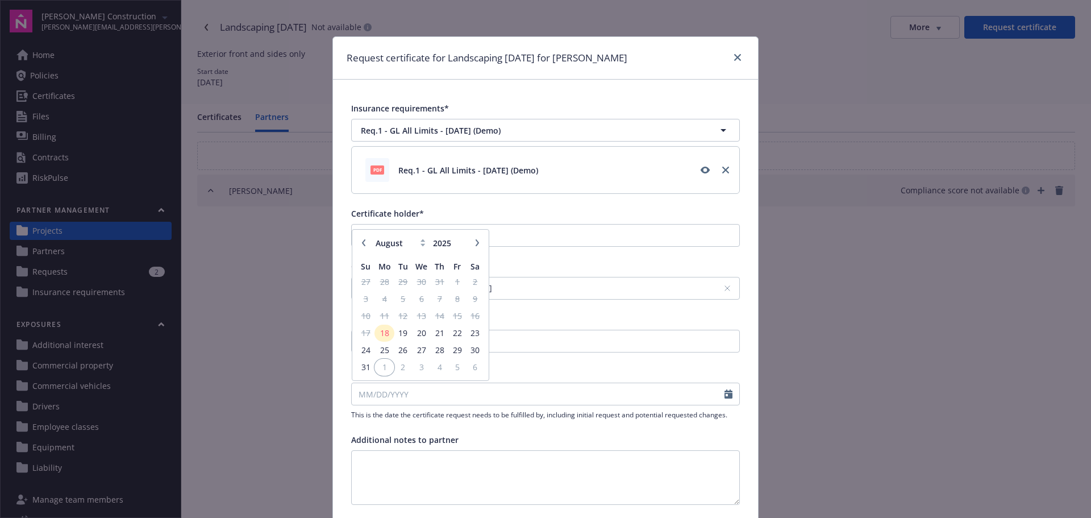
click at [378, 369] on span "1" at bounding box center [384, 367] width 17 height 14
type input "[DATE]"
click at [555, 364] on div "Insurance requirements* Req.1 - GL All Limits - [DATE] (Demo) Req.1 - GL All Li…" at bounding box center [545, 341] width 425 height 523
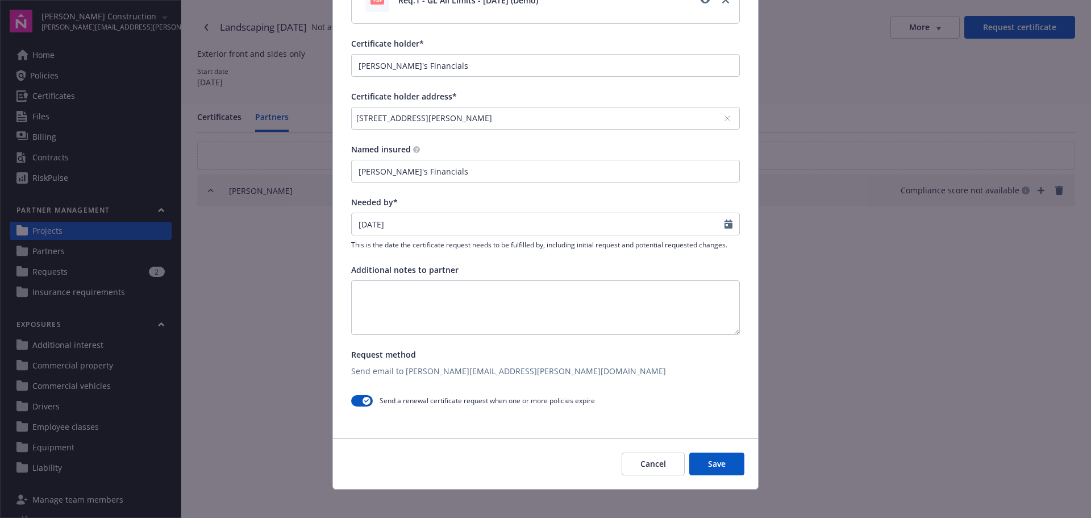
scroll to position [171, 0]
drag, startPoint x: 377, startPoint y: 402, endPoint x: 558, endPoint y: 401, distance: 180.7
click at [596, 400] on div "Send a renewal certificate request when one or more policies expire" at bounding box center [545, 400] width 389 height 20
click at [538, 403] on span "Send a renewal certificate request when one or more policies expire" at bounding box center [487, 400] width 215 height 10
click at [351, 402] on button "button" at bounding box center [362, 399] width 22 height 11
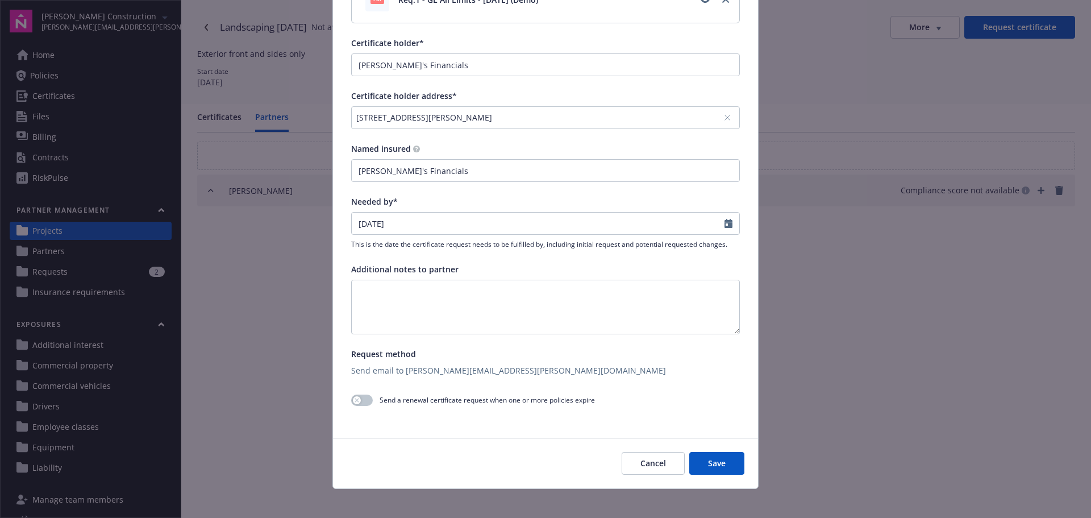
click at [711, 465] on button "Save" at bounding box center [716, 463] width 55 height 23
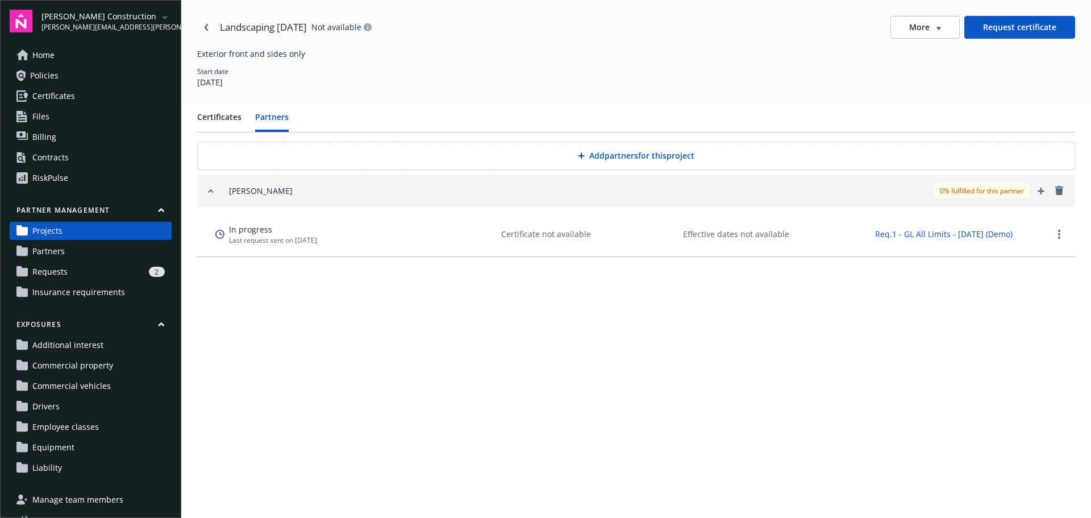
click at [206, 124] on button "Certificates" at bounding box center [219, 121] width 44 height 21
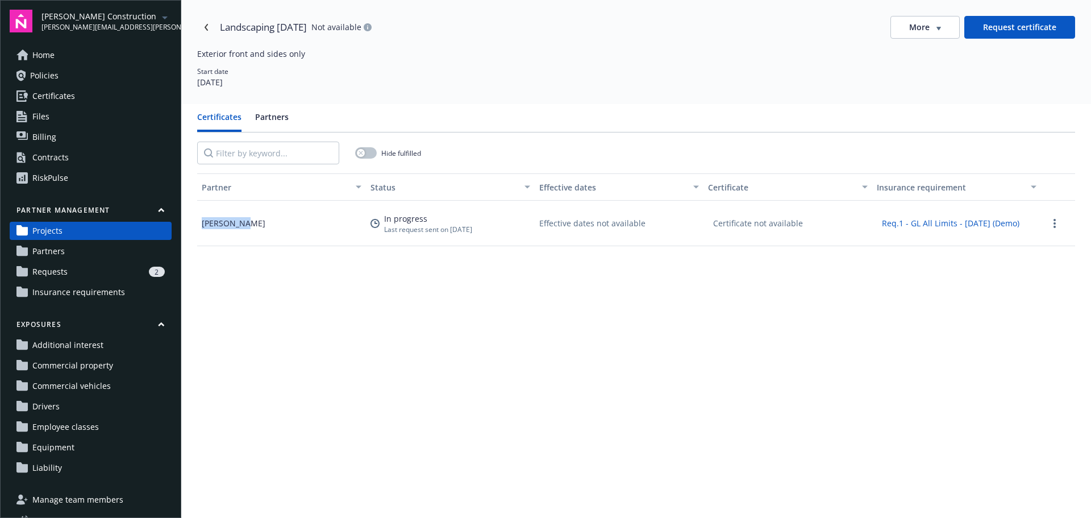
drag, startPoint x: 197, startPoint y: 224, endPoint x: 276, endPoint y: 224, distance: 79.6
click at [276, 224] on div "Certificates Partners Hide fulfilled Partner Status Effective dates Certificate…" at bounding box center [636, 363] width 910 height 518
drag, startPoint x: 397, startPoint y: 230, endPoint x: 483, endPoint y: 232, distance: 85.8
click at [472, 232] on div "Last request sent on [DATE]" at bounding box center [428, 229] width 88 height 10
click at [496, 231] on div "In progress Last request sent on [DATE]" at bounding box center [450, 223] width 169 height 45
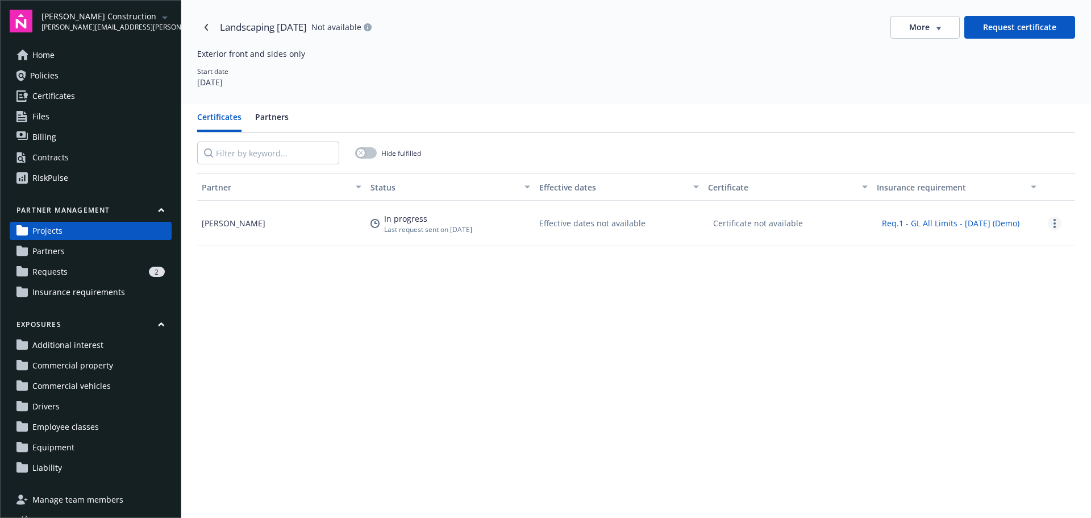
click at [1049, 222] on link "more" at bounding box center [1055, 224] width 14 height 14
click at [927, 27] on div "More" at bounding box center [925, 27] width 32 height 11
click at [978, 118] on div "Certificates Partners" at bounding box center [636, 122] width 878 height 22
click at [1011, 24] on button "Request certificate" at bounding box center [1019, 27] width 111 height 23
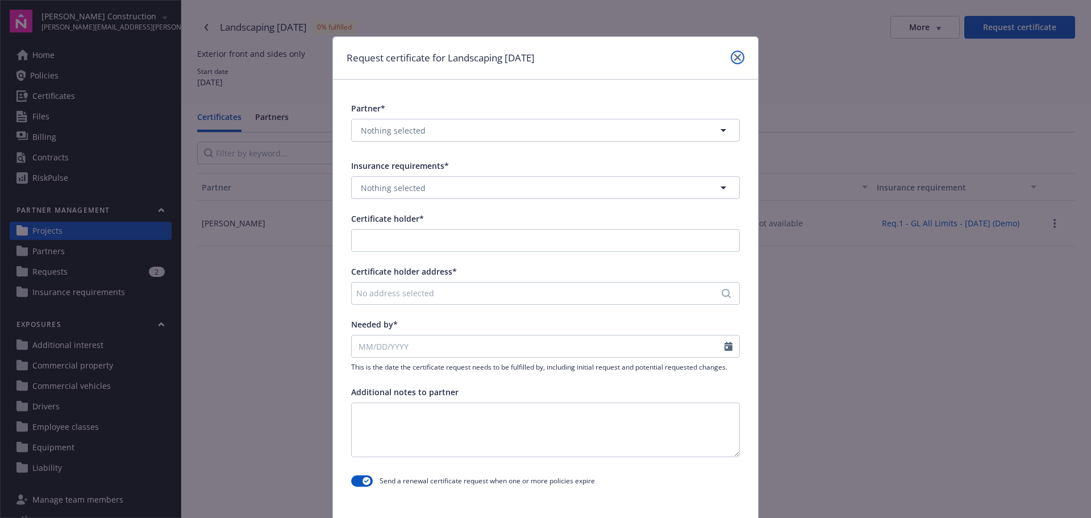
click at [734, 56] on icon "close" at bounding box center [737, 57] width 7 height 7
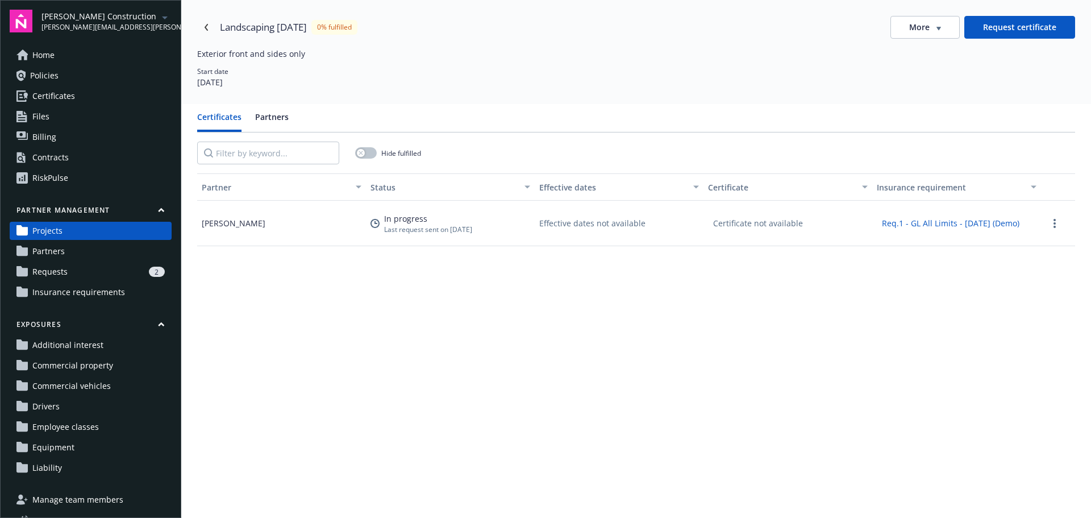
click at [264, 118] on button "Partners" at bounding box center [272, 121] width 34 height 21
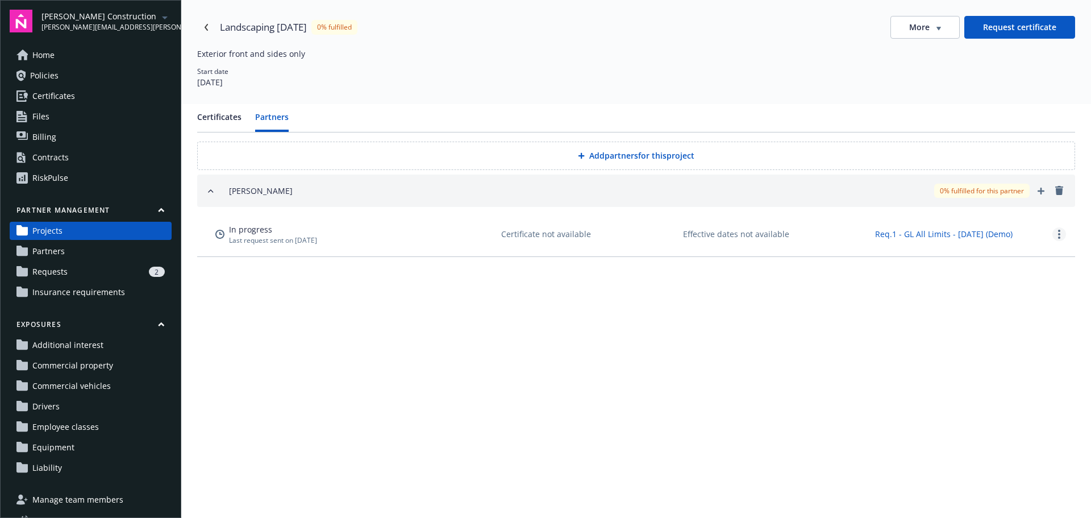
click at [1056, 237] on link "more" at bounding box center [1060, 234] width 14 height 14
click at [1057, 236] on link "more" at bounding box center [1060, 234] width 14 height 14
